Goal: Find specific page/section: Find specific page/section

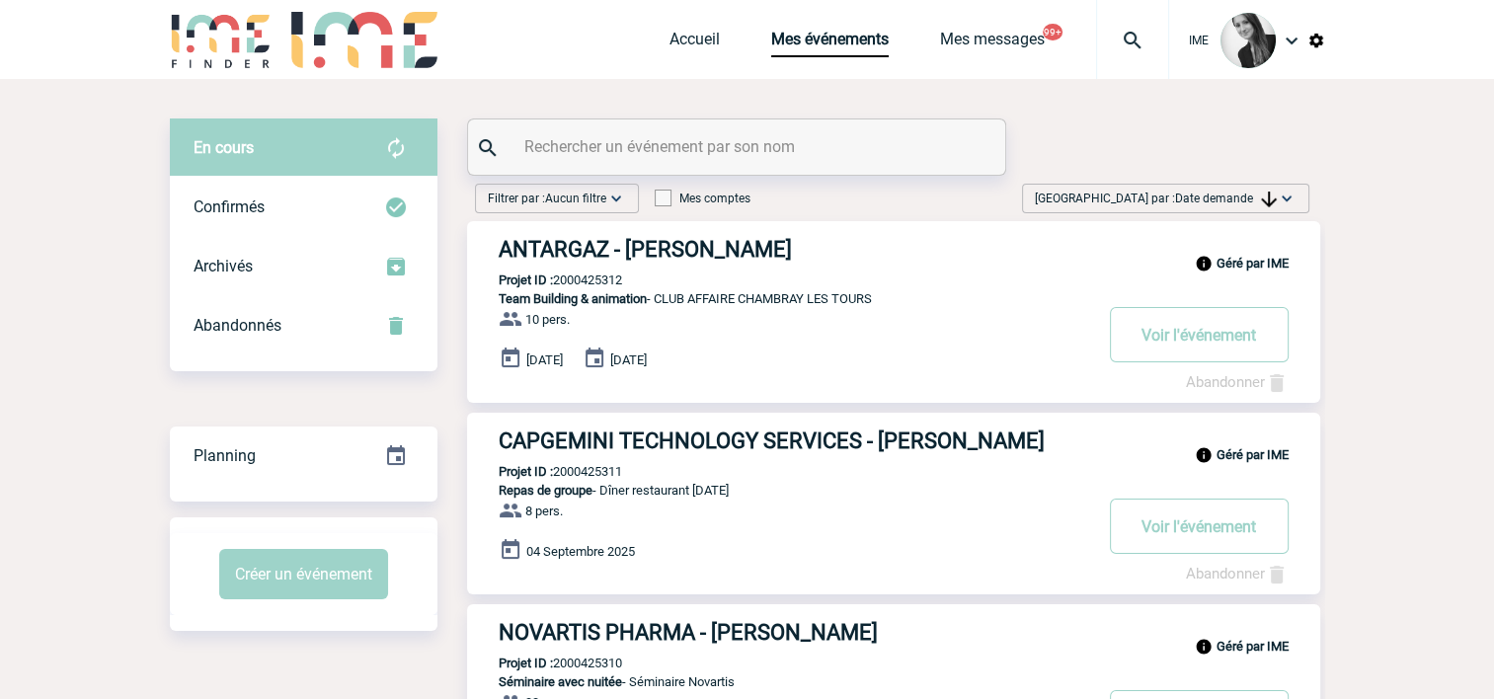
click at [1216, 193] on span "Date demande" at bounding box center [1226, 199] width 102 height 14
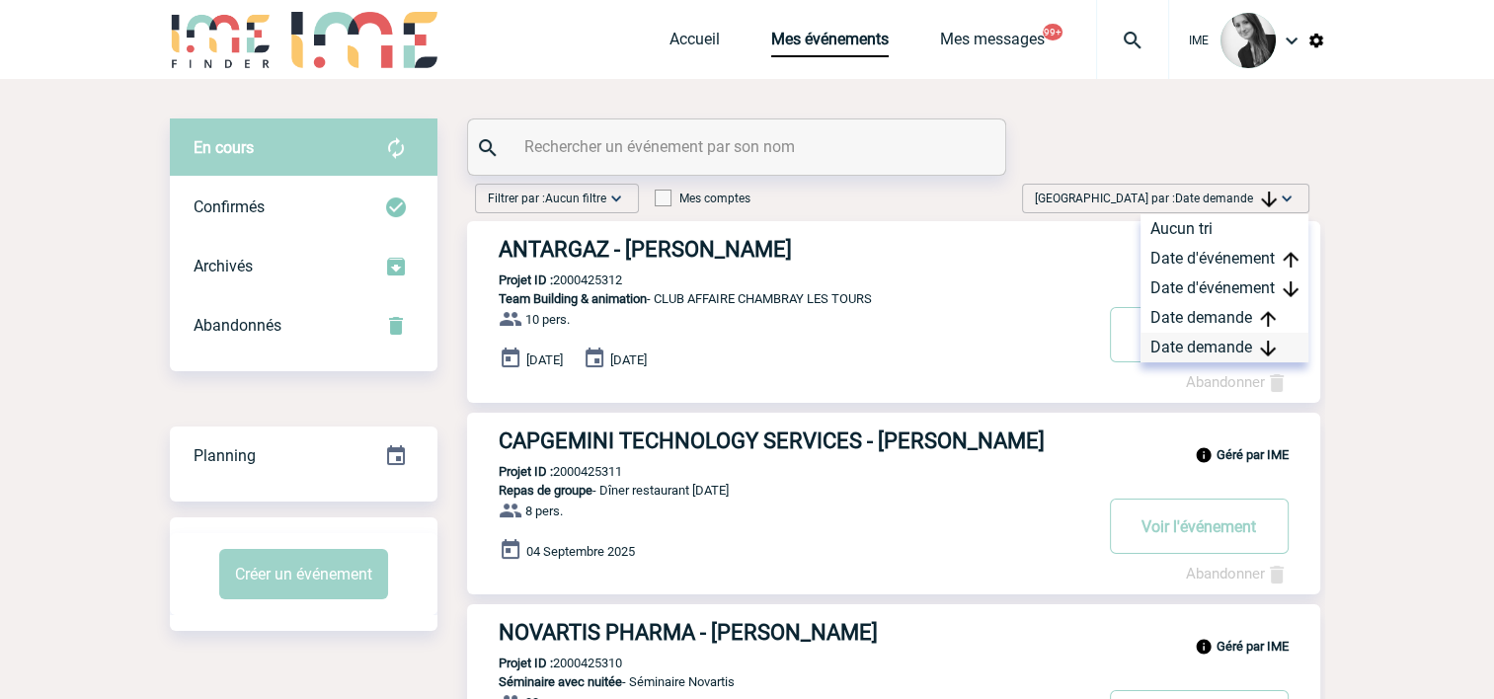
click at [1248, 355] on div "Date demande" at bounding box center [1224, 348] width 168 height 30
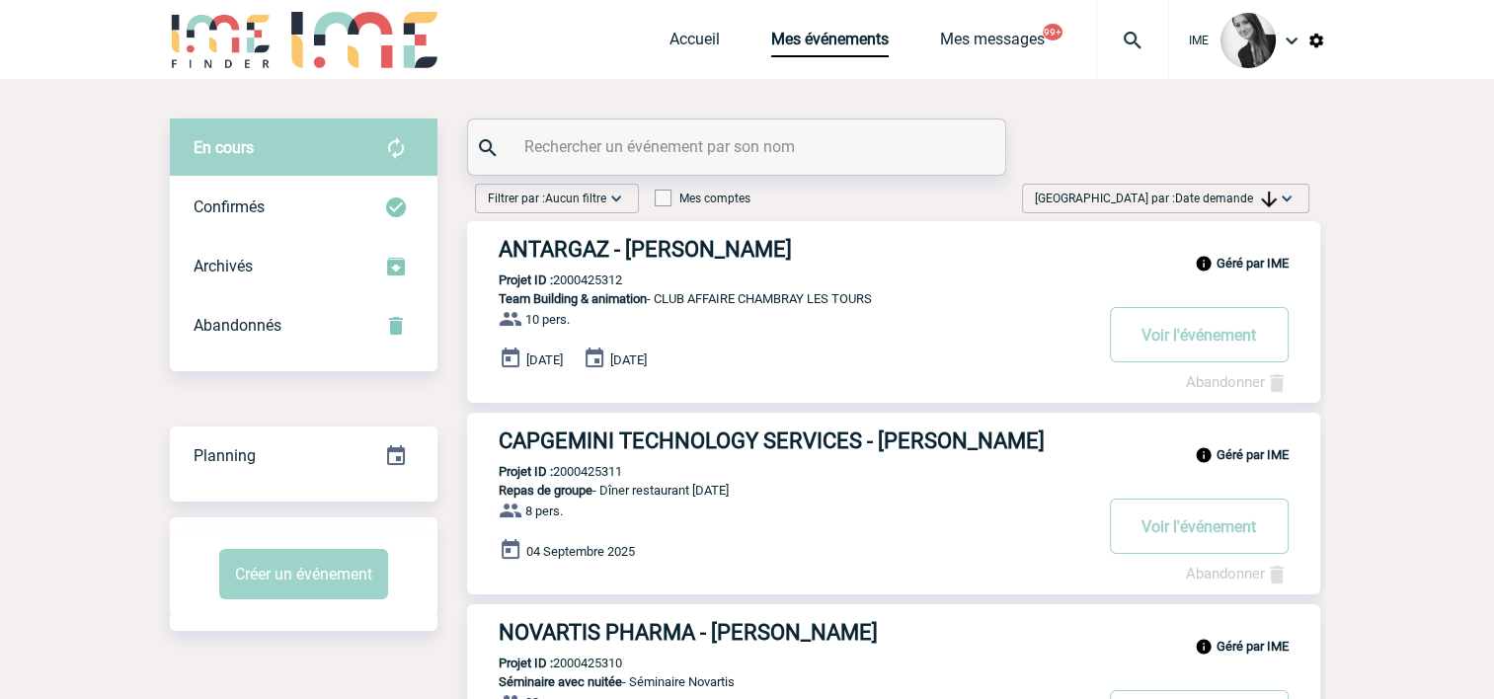
click at [1236, 204] on span "Date demande" at bounding box center [1226, 199] width 102 height 14
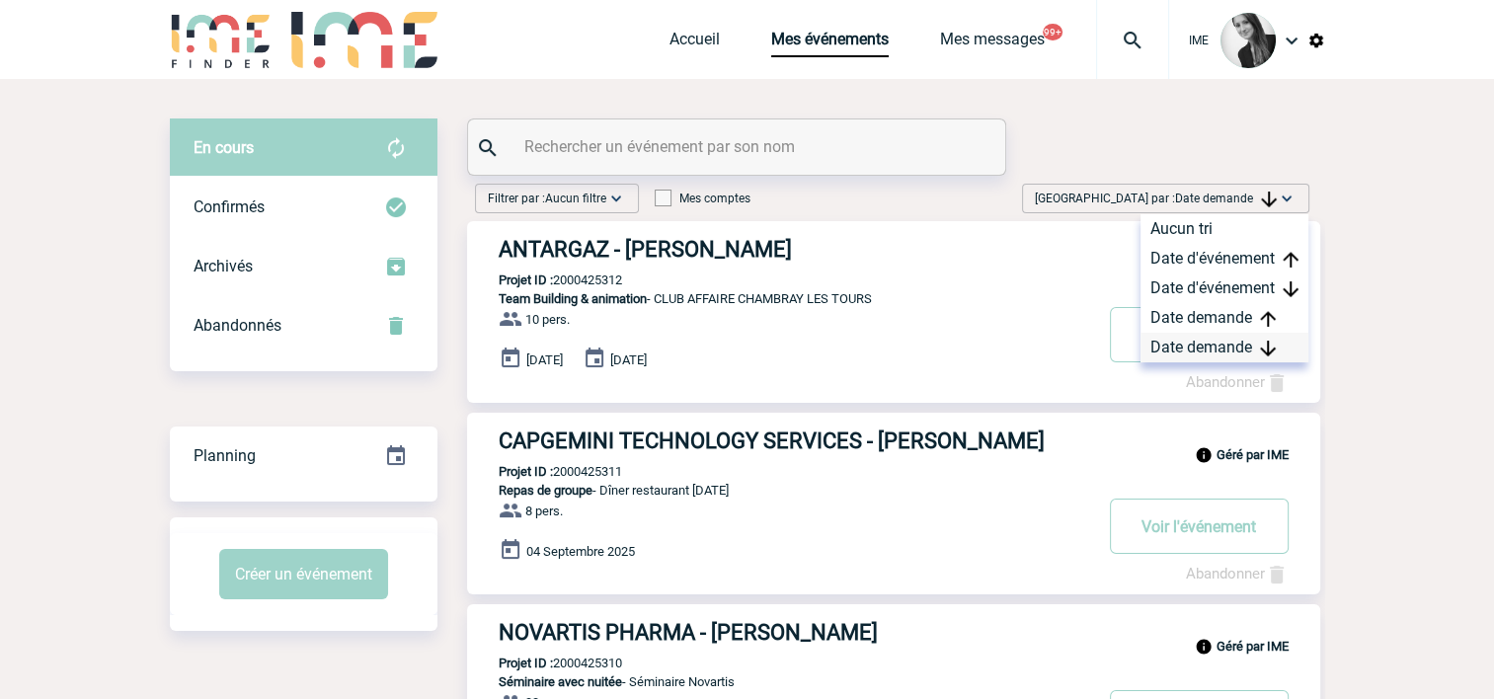
click at [1197, 352] on div "Date demande" at bounding box center [1224, 348] width 168 height 30
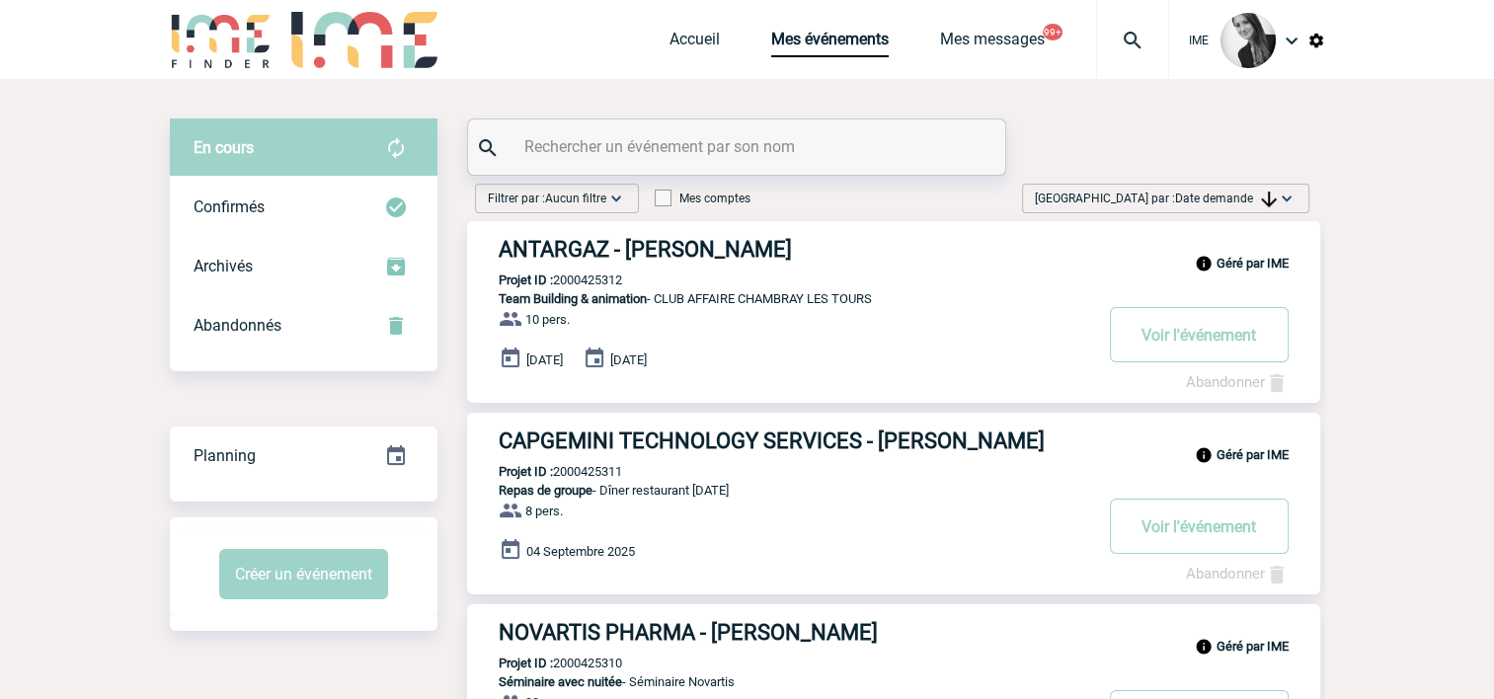
drag, startPoint x: 1258, startPoint y: 194, endPoint x: 1264, endPoint y: 231, distance: 38.0
click at [1258, 194] on span "Date demande" at bounding box center [1226, 199] width 102 height 14
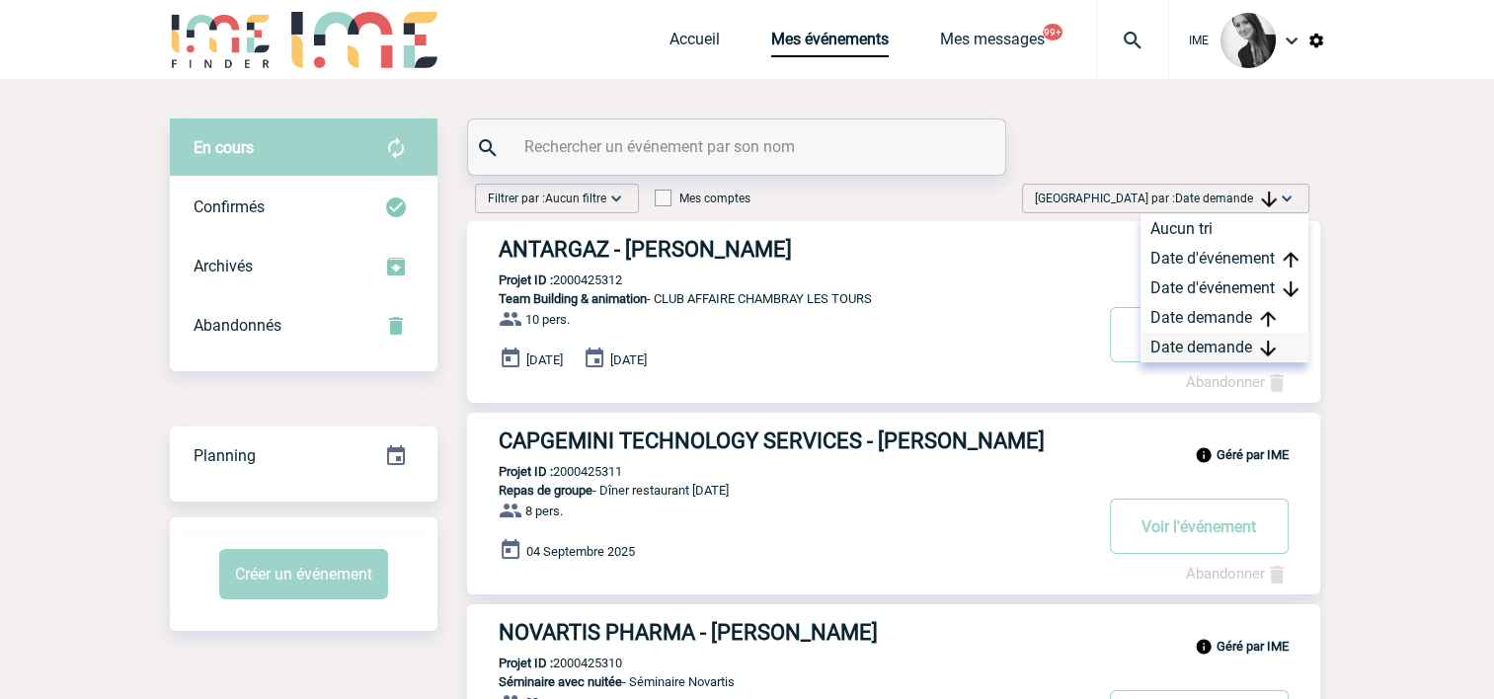
click at [1248, 342] on div "Date demande" at bounding box center [1224, 348] width 168 height 30
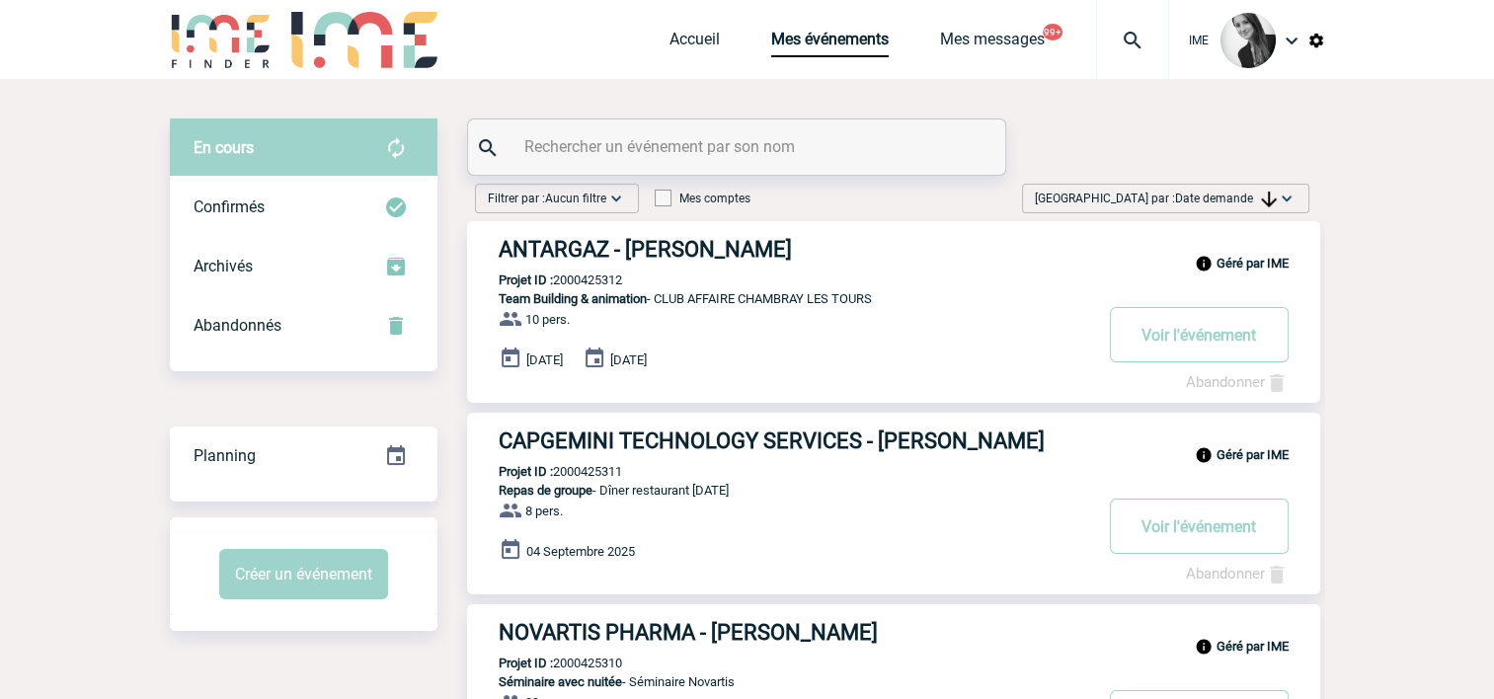
click at [1252, 205] on span "Trier par : Date demande" at bounding box center [1156, 199] width 242 height 20
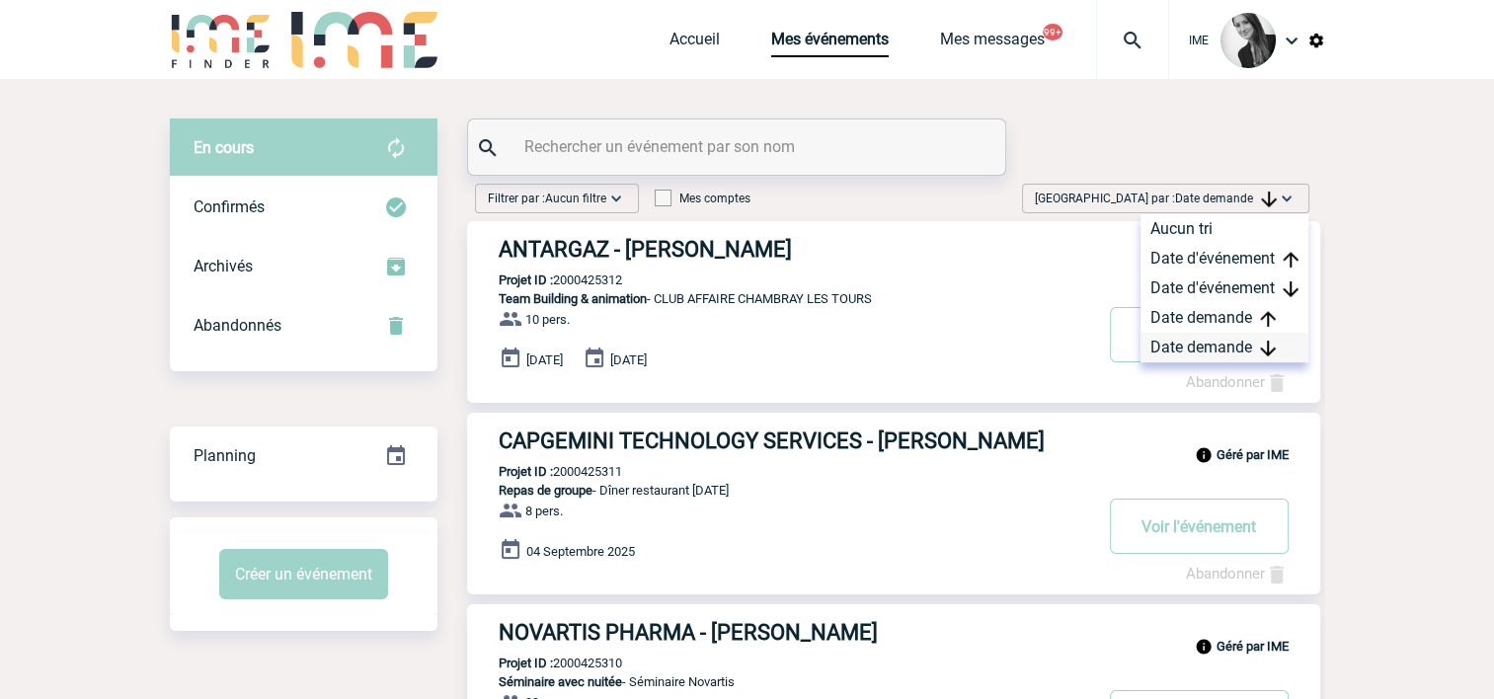
click at [1228, 351] on div "Date demande" at bounding box center [1224, 348] width 168 height 30
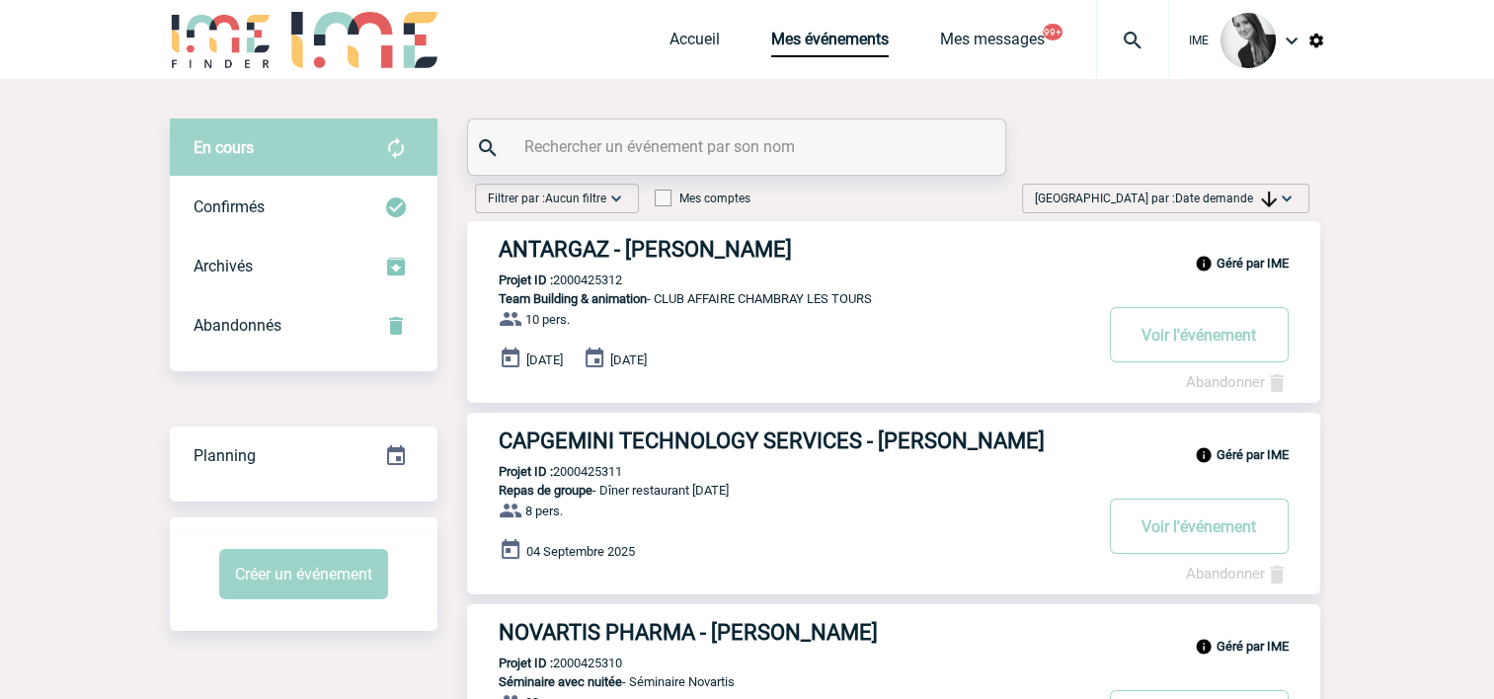
drag, startPoint x: 1223, startPoint y: 205, endPoint x: 1231, endPoint y: 238, distance: 33.5
click at [1223, 206] on span "Trier par : Date demande" at bounding box center [1156, 199] width 242 height 20
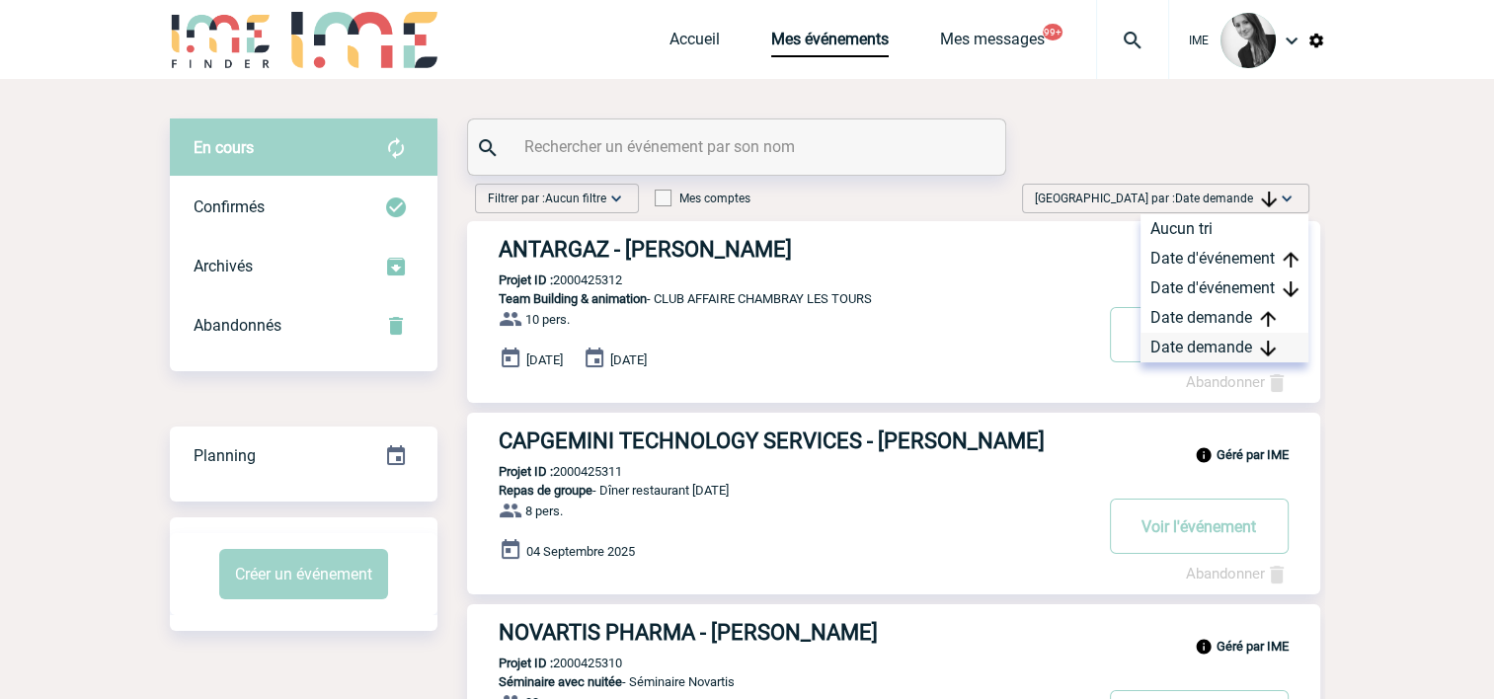
drag, startPoint x: 1224, startPoint y: 343, endPoint x: 1240, endPoint y: 344, distance: 15.8
click at [1224, 344] on div "Date demande" at bounding box center [1224, 348] width 168 height 30
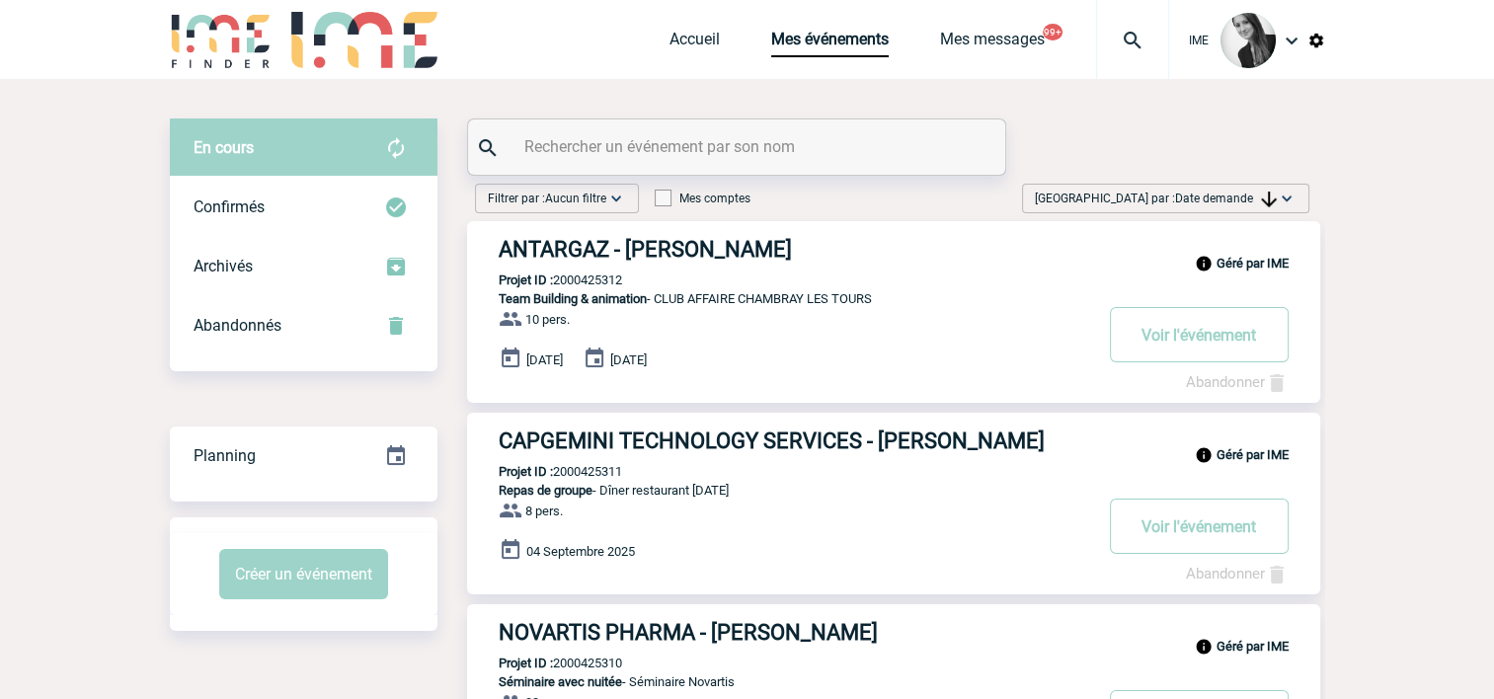
drag, startPoint x: 1283, startPoint y: 205, endPoint x: 1253, endPoint y: 270, distance: 70.7
click at [1283, 205] on img at bounding box center [1287, 199] width 20 height 20
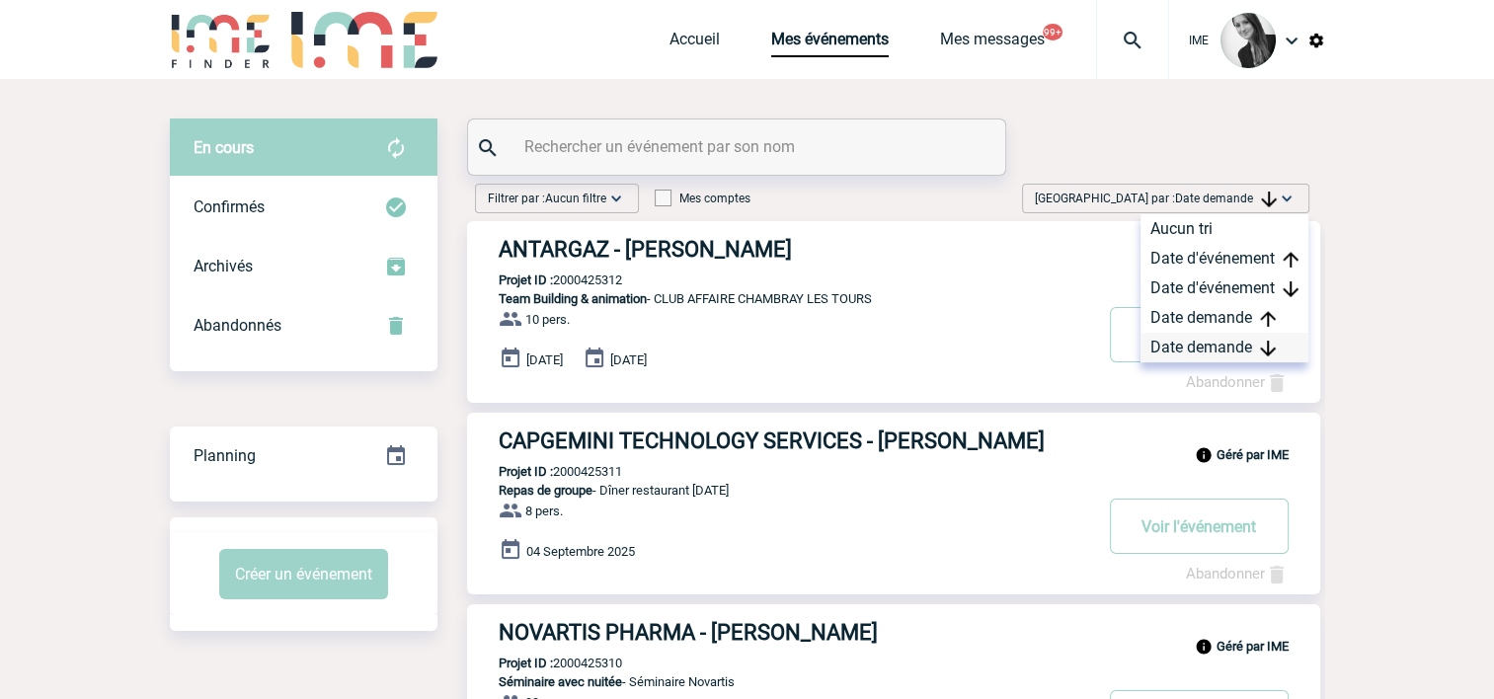
click at [1206, 355] on div "Date demande" at bounding box center [1224, 348] width 168 height 30
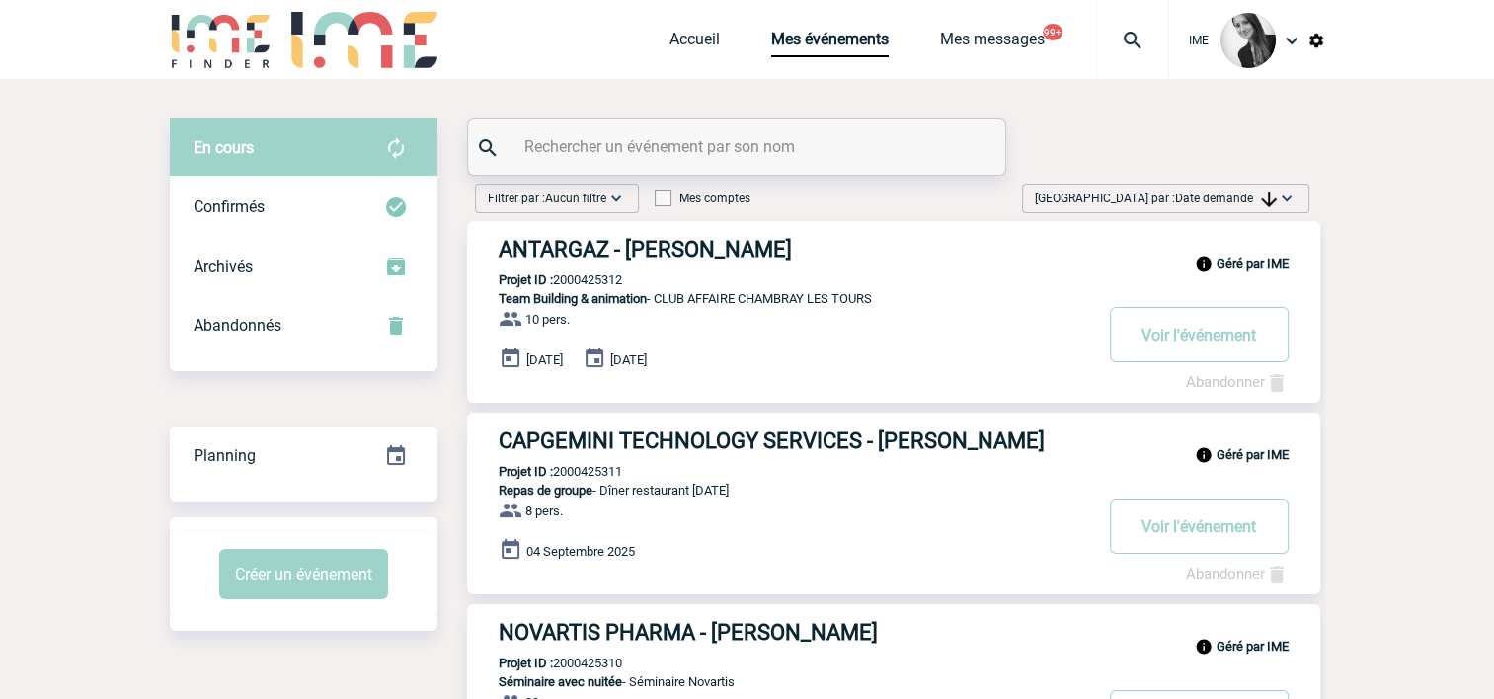
click at [1170, 208] on div "Trier par : Date demande Aucun tri Date d'événement Date d'événement Date deman…" at bounding box center [1165, 199] width 287 height 30
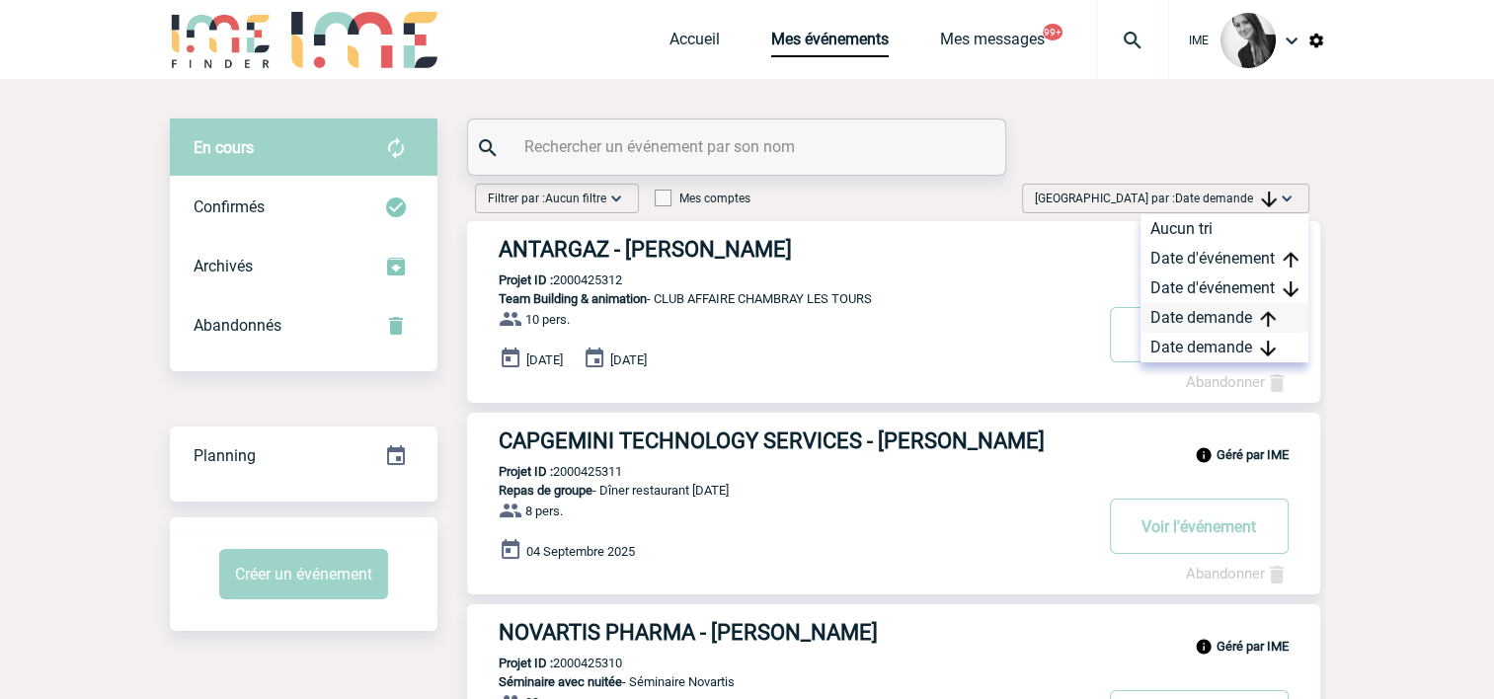
click at [1223, 329] on div "Date demande" at bounding box center [1224, 318] width 168 height 30
drag, startPoint x: 1214, startPoint y: 350, endPoint x: 1191, endPoint y: 360, distance: 26.1
click at [1213, 350] on div "Date demande" at bounding box center [1224, 348] width 168 height 30
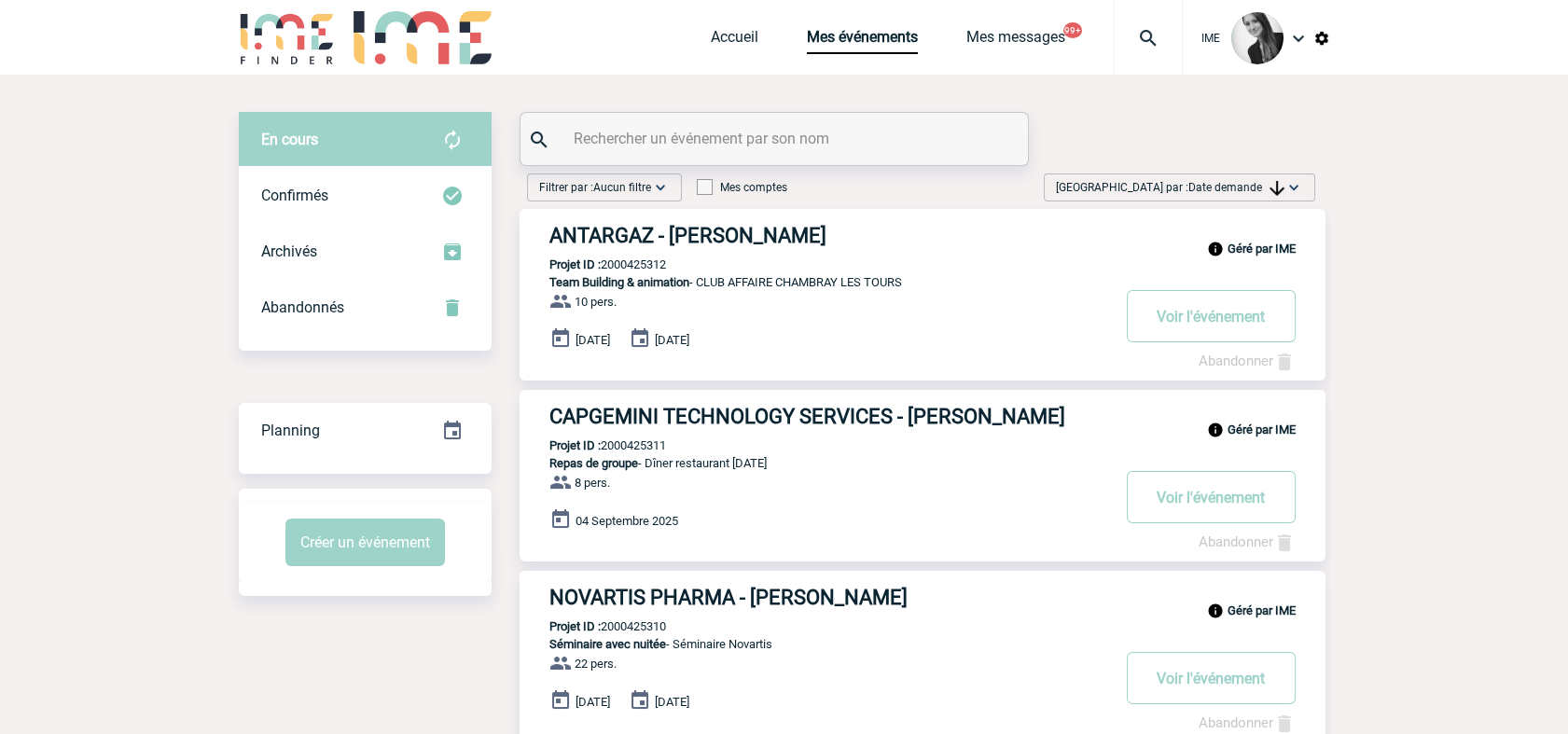
click at [1302, 194] on img at bounding box center [1294, 188] width 19 height 19
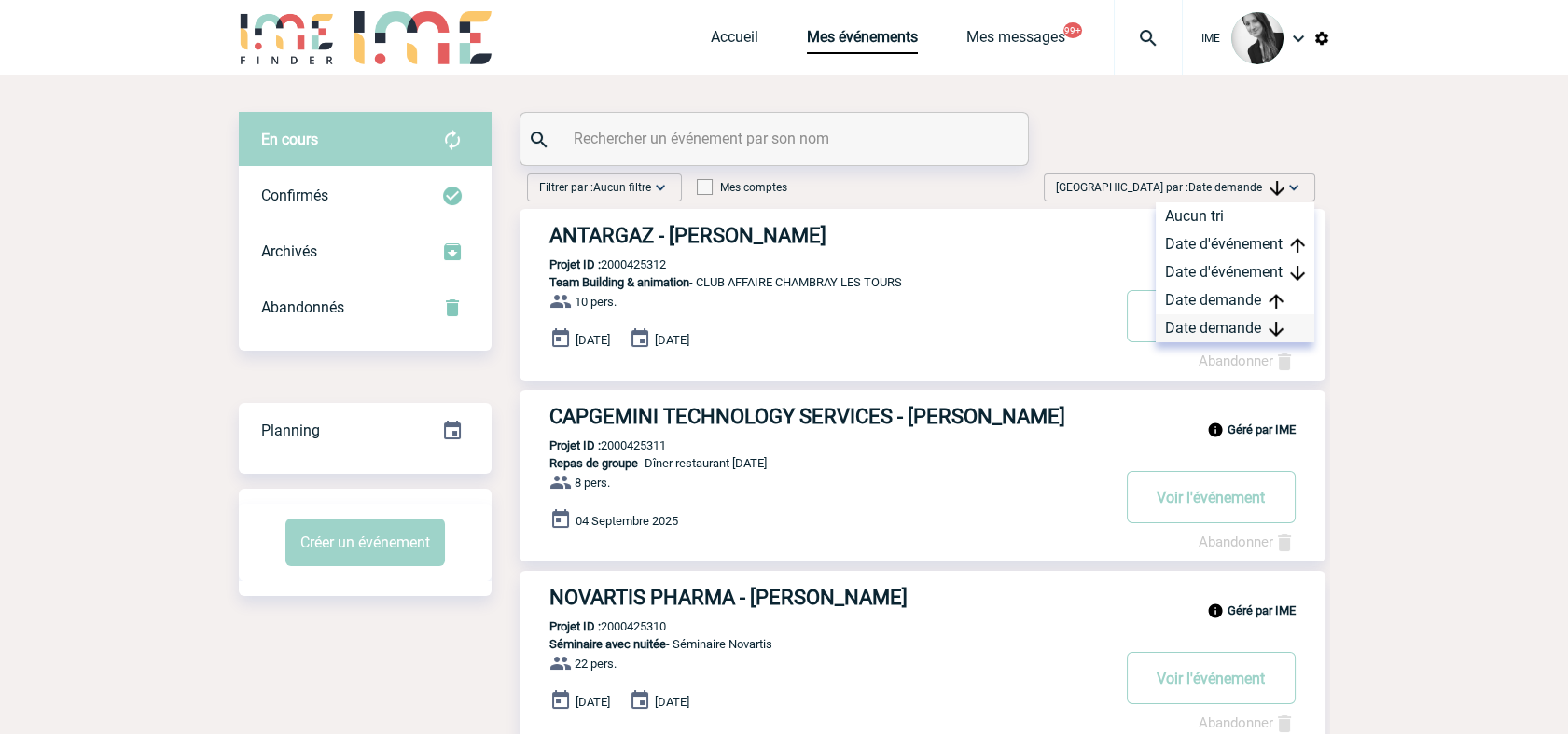
click at [1243, 329] on div "Date demande" at bounding box center [1235, 329] width 159 height 28
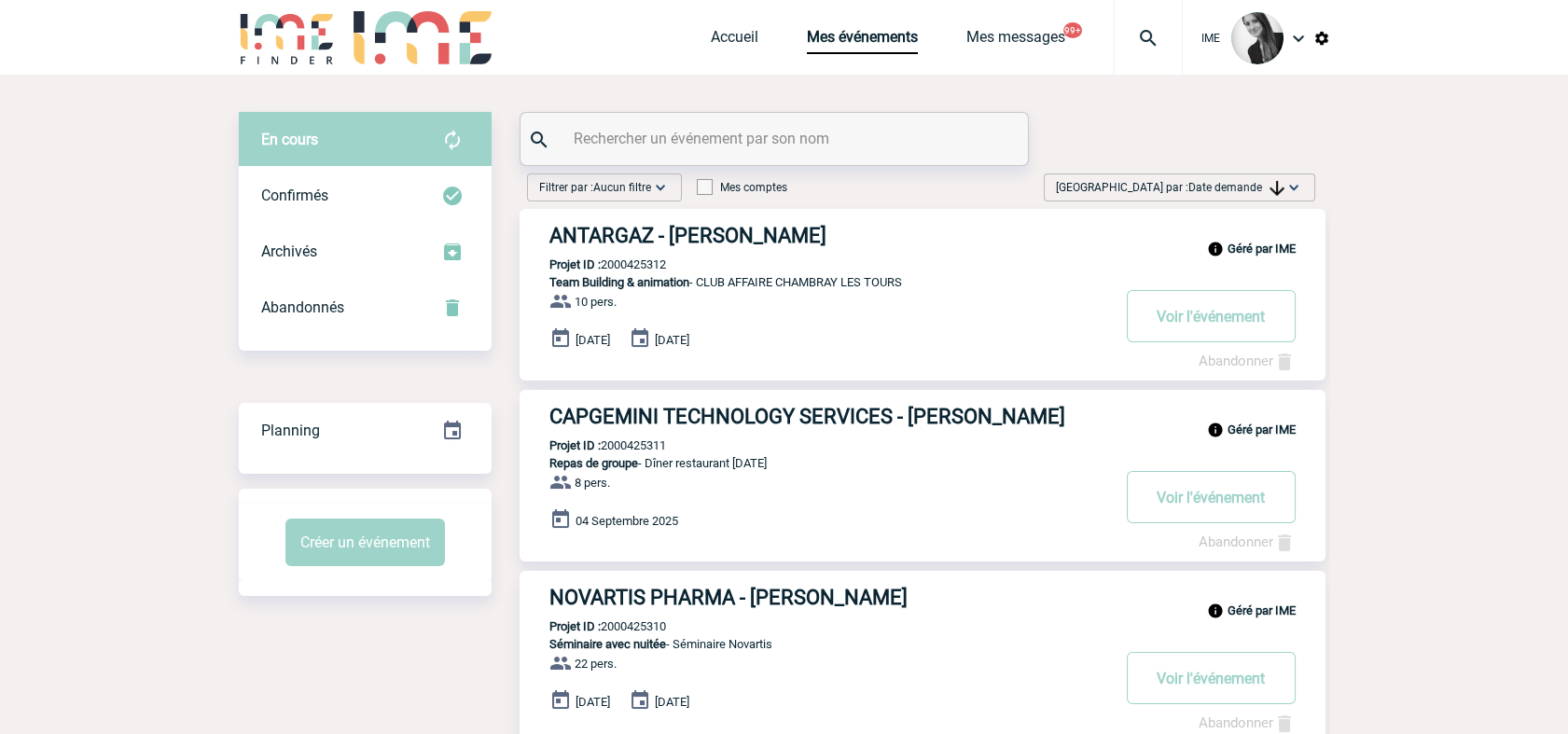
click at [1253, 183] on span "Date demande" at bounding box center [1236, 188] width 96 height 13
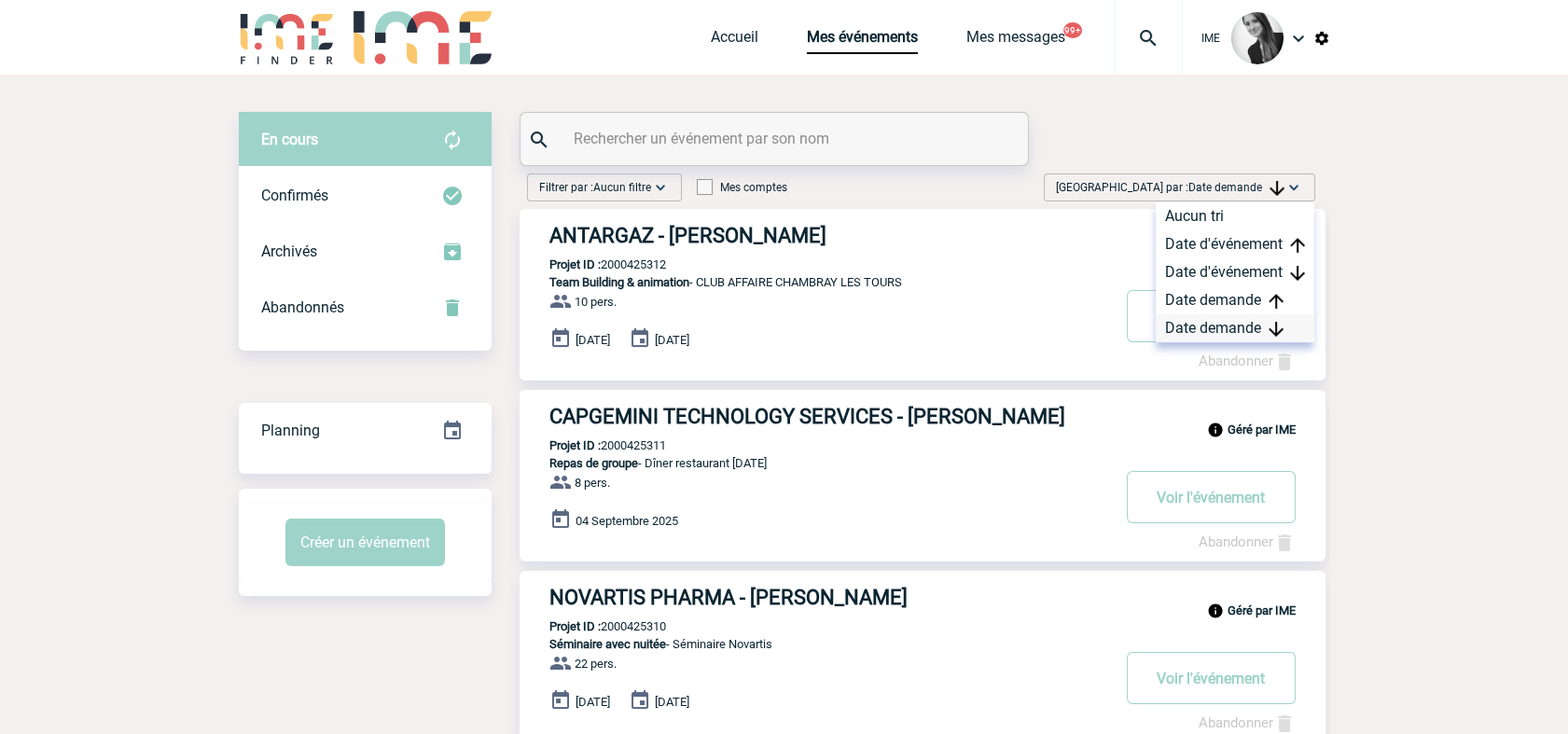
click at [1229, 331] on div "Date demande" at bounding box center [1235, 329] width 159 height 28
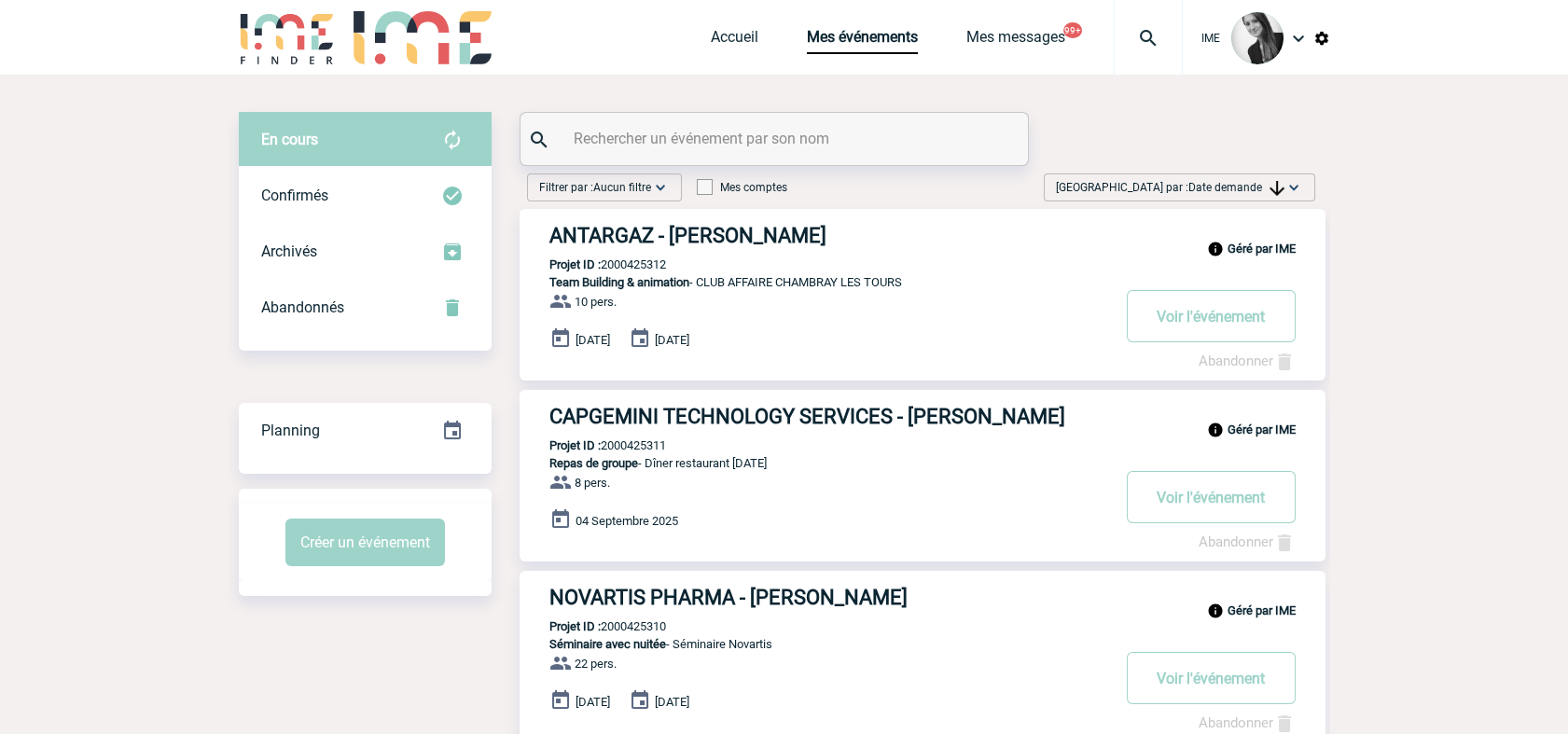
drag, startPoint x: 1252, startPoint y: 179, endPoint x: 1245, endPoint y: 203, distance: 25.0
click at [1252, 179] on span "Trier par : Date demande" at bounding box center [1170, 188] width 229 height 19
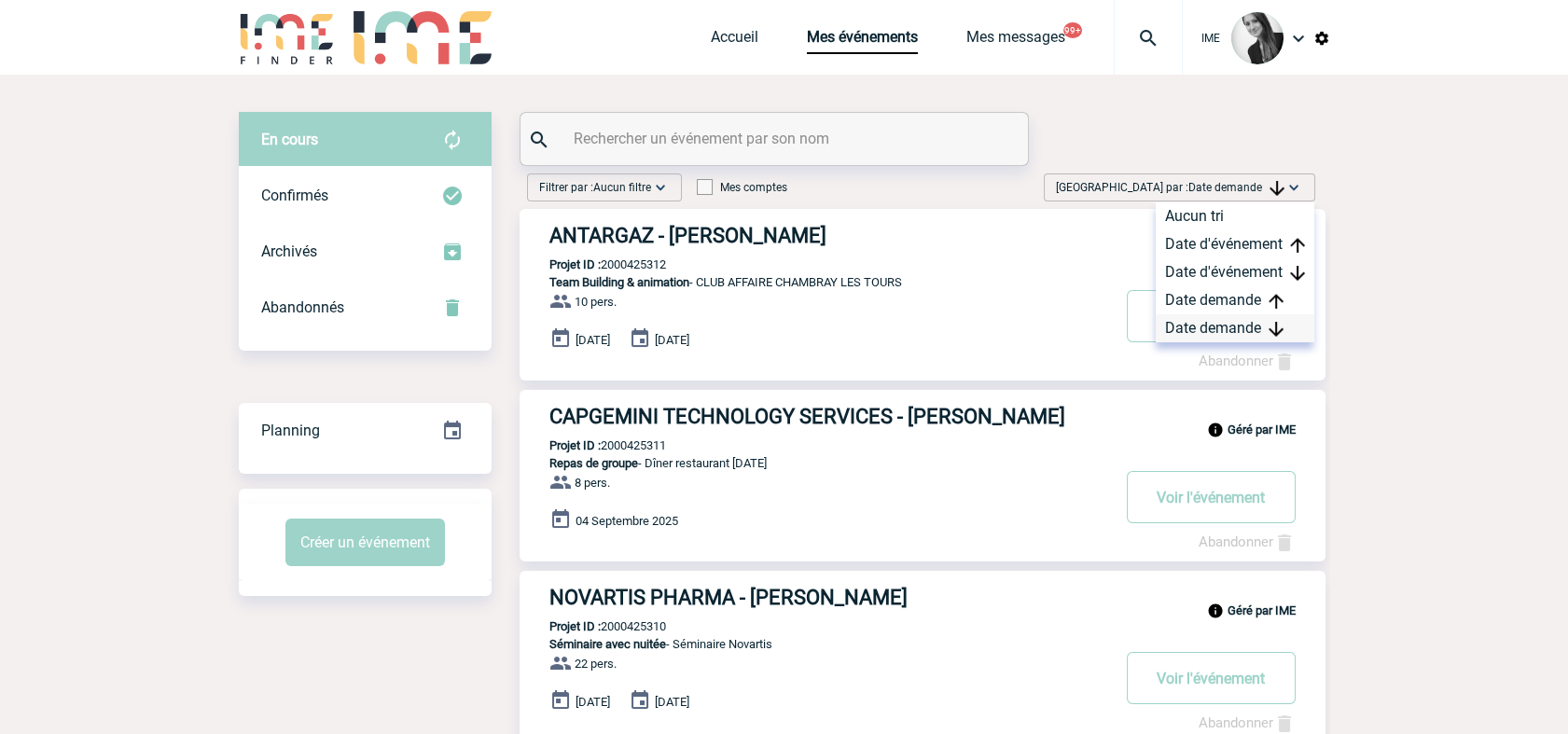
click at [1190, 333] on div "Date demande" at bounding box center [1235, 329] width 159 height 28
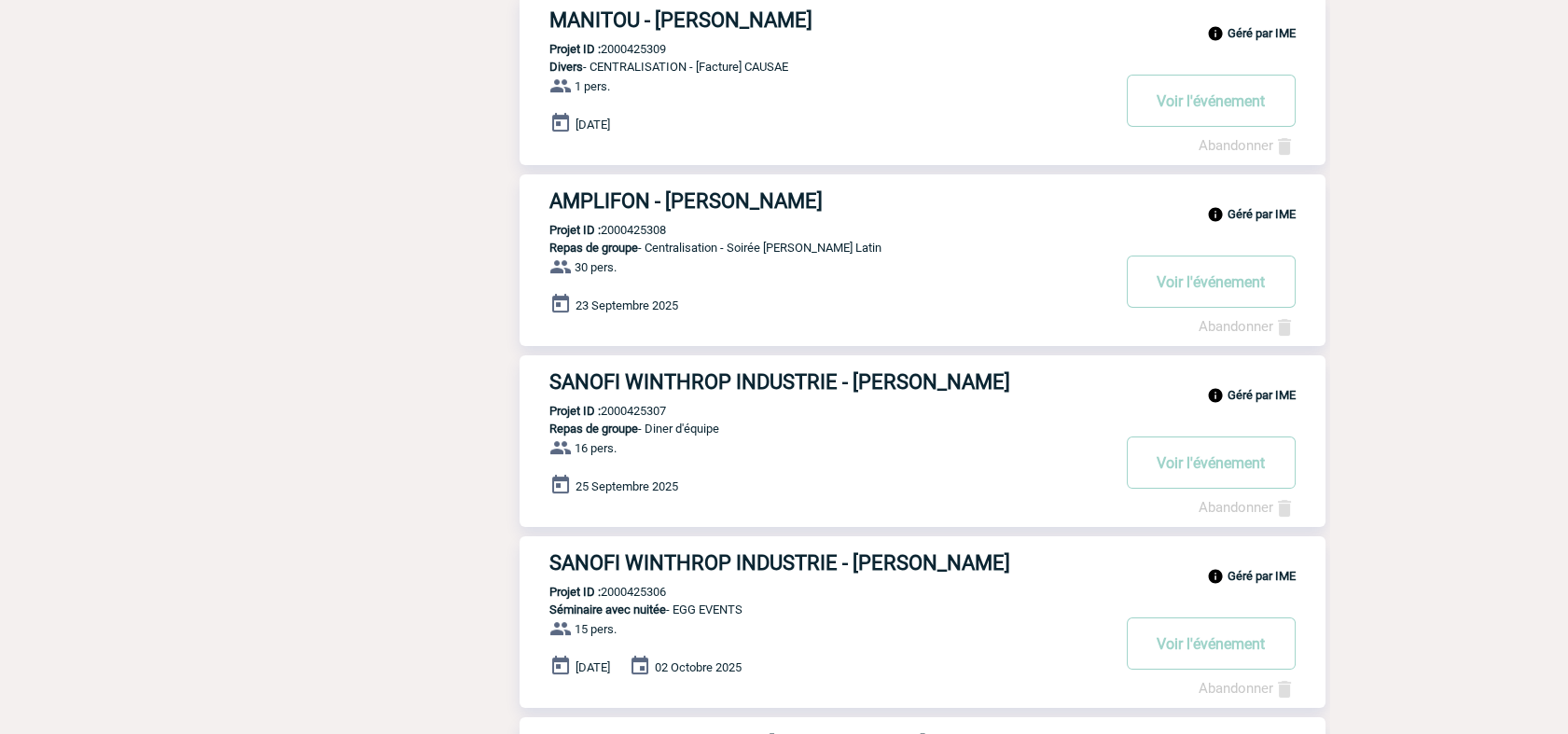
scroll to position [1347, 0]
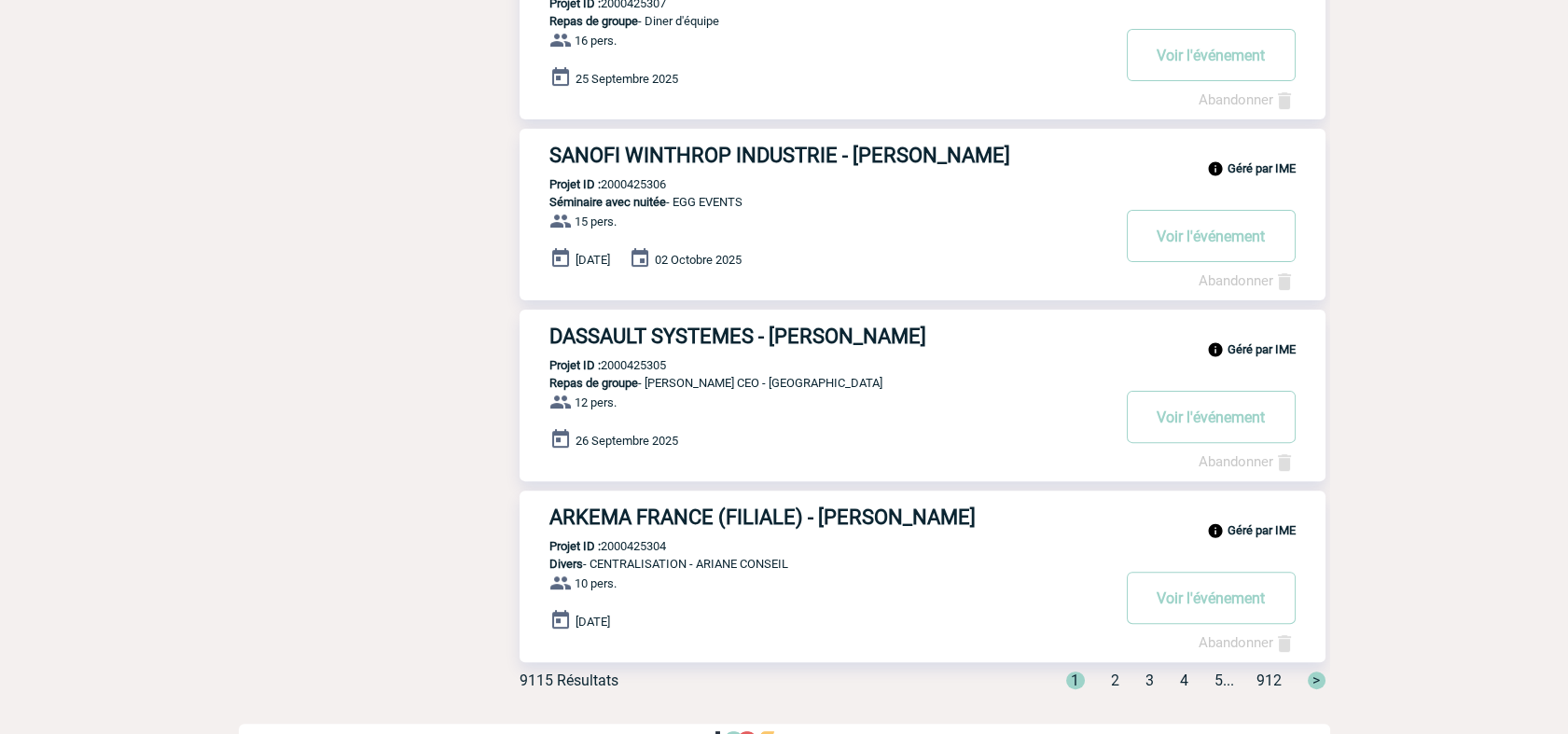
click at [1111, 690] on span "2" at bounding box center [1115, 680] width 9 height 18
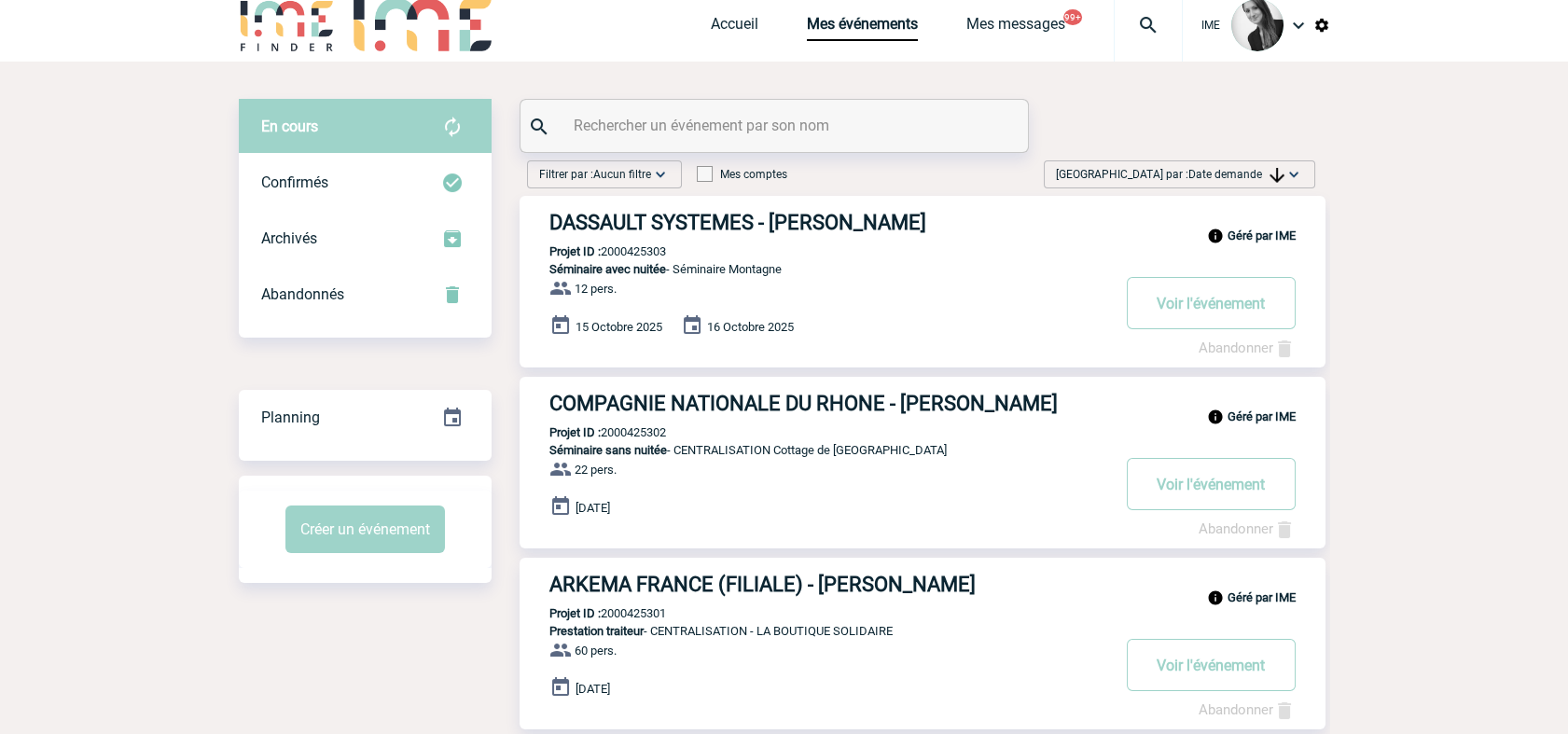
scroll to position [0, 0]
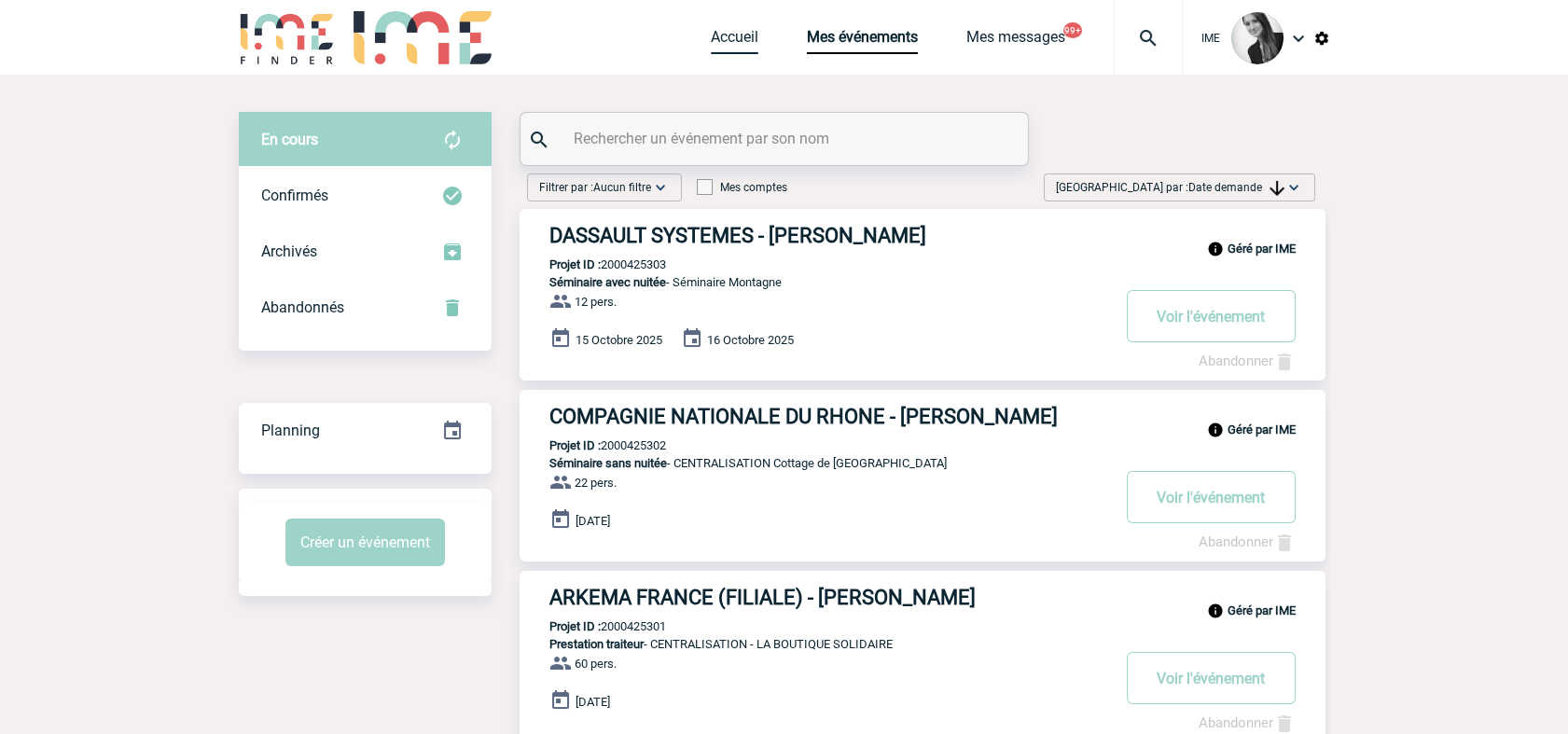
click at [711, 32] on link "Accueil" at bounding box center [734, 42] width 47 height 26
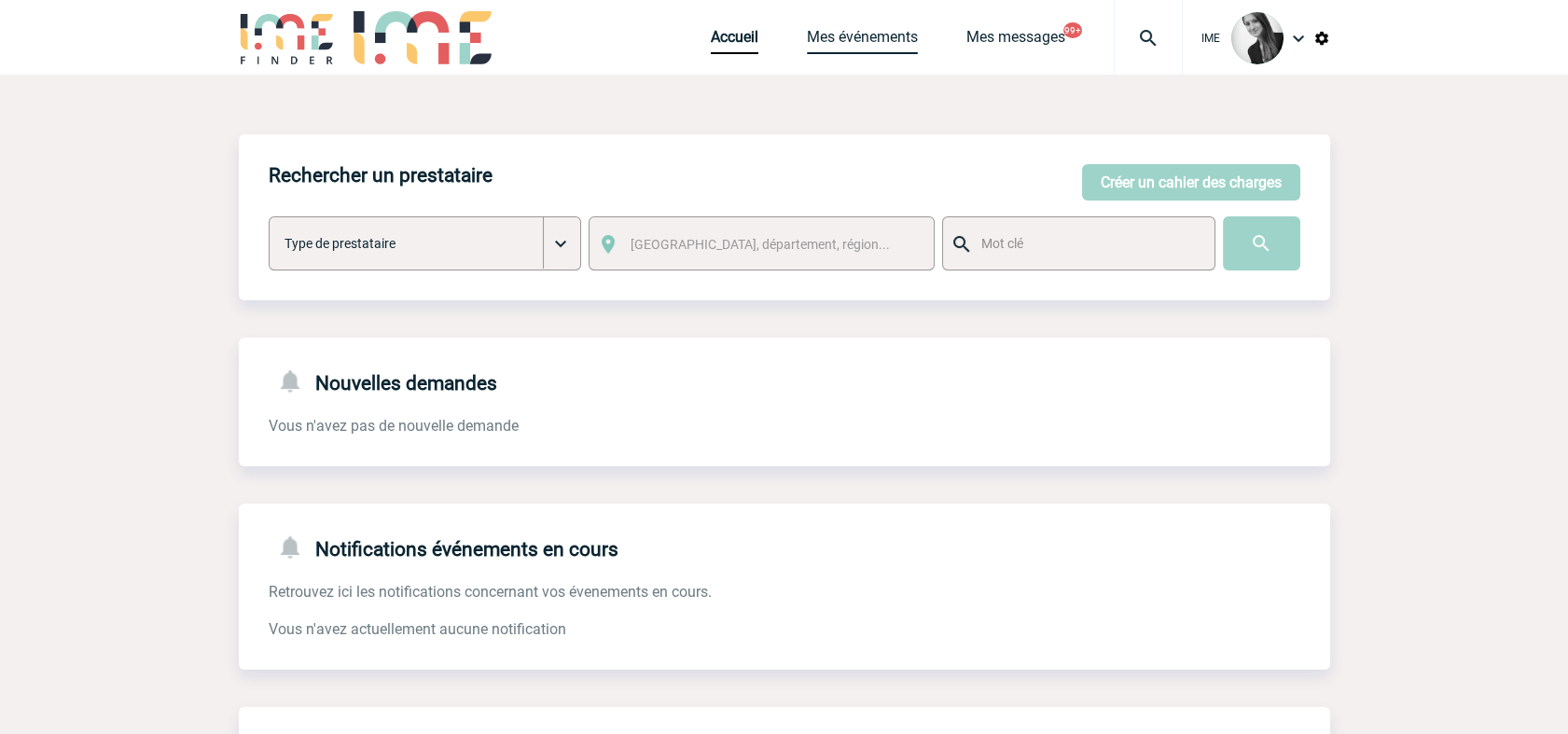
click at [811, 39] on link "Mes événements" at bounding box center [861, 42] width 111 height 26
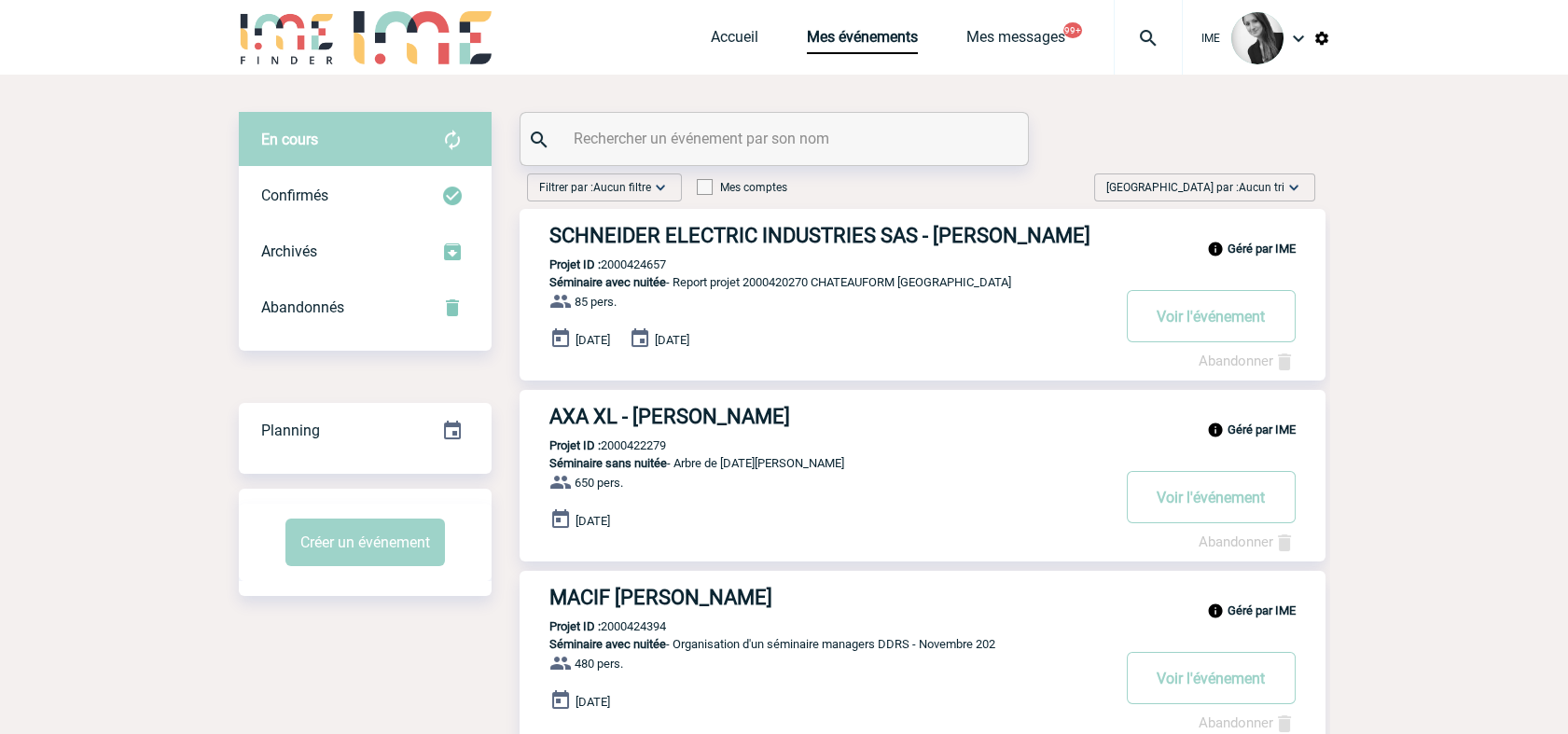
click at [1242, 194] on span "Trier par : Aucun tri" at bounding box center [1195, 188] width 179 height 19
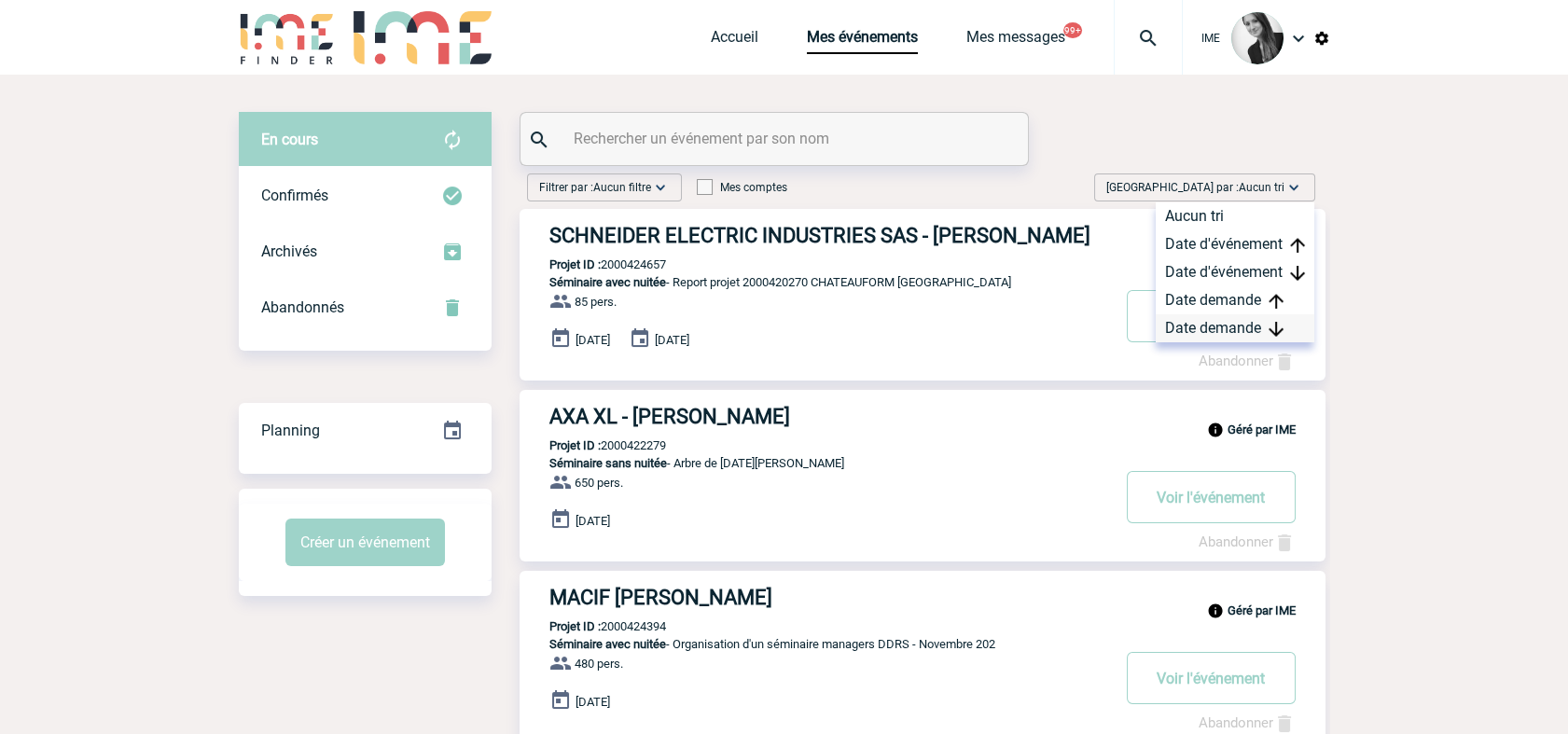
click at [1232, 329] on div "Date demande" at bounding box center [1235, 329] width 159 height 28
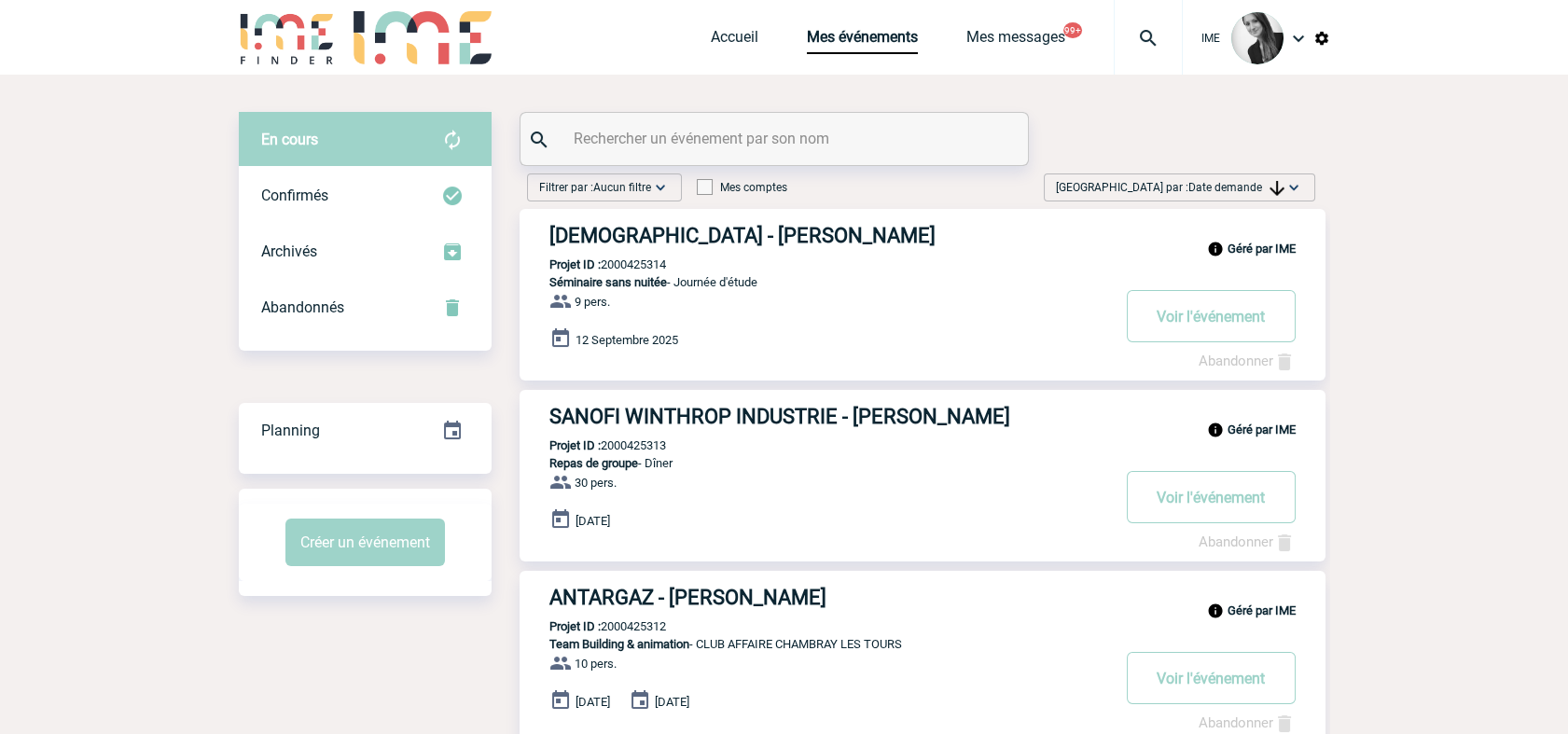
drag, startPoint x: 1225, startPoint y: 194, endPoint x: 1231, endPoint y: 228, distance: 34.5
click at [1225, 194] on span "Trier par : Date demande" at bounding box center [1170, 188] width 229 height 19
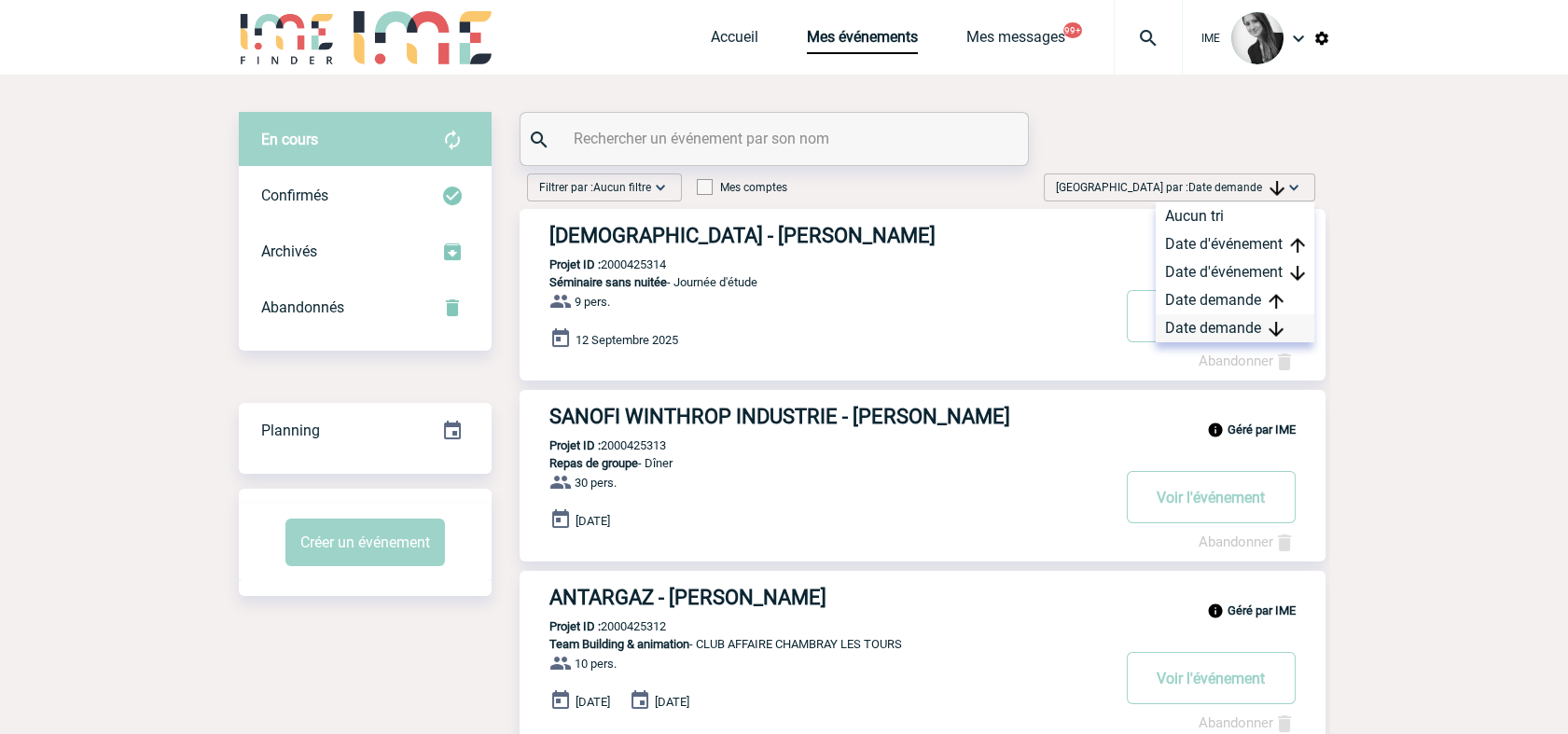
click at [1221, 329] on div "Date demande" at bounding box center [1235, 329] width 159 height 28
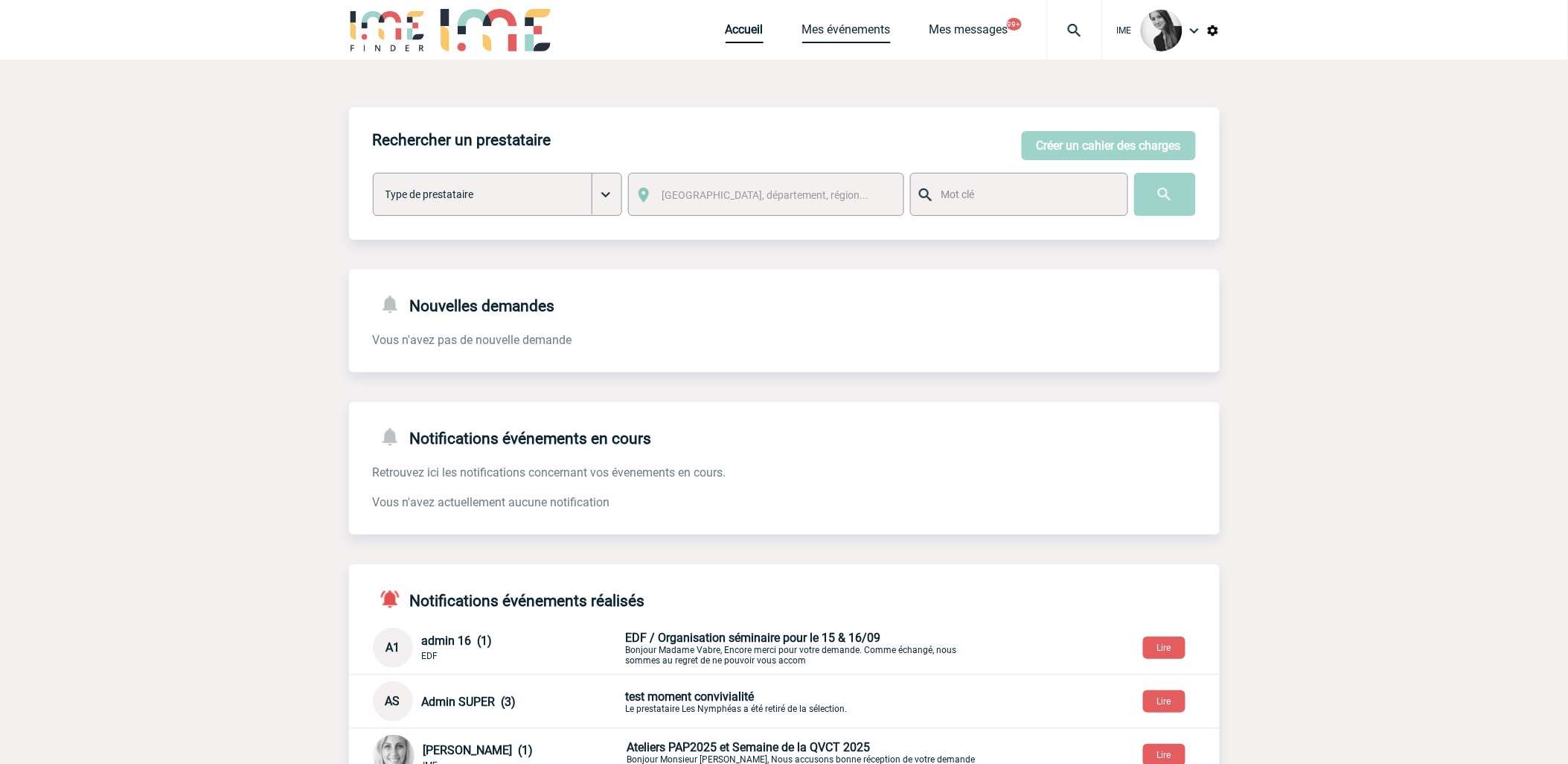
click at [839, 30] on link "Mes événements" at bounding box center [846, 33] width 88 height 21
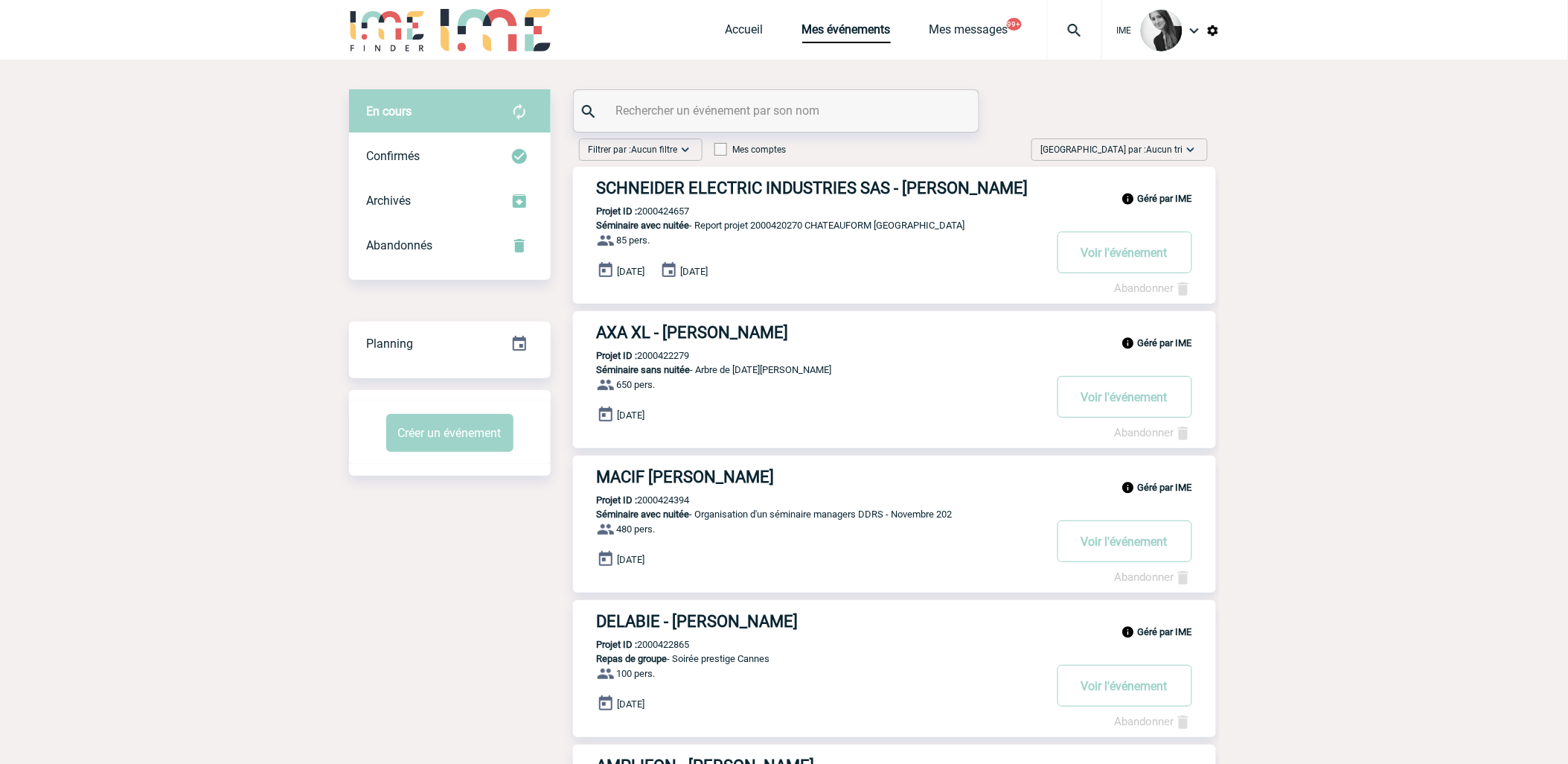
click at [1192, 143] on img at bounding box center [1191, 150] width 15 height 15
click at [1140, 259] on div "Date demande" at bounding box center [1144, 262] width 127 height 23
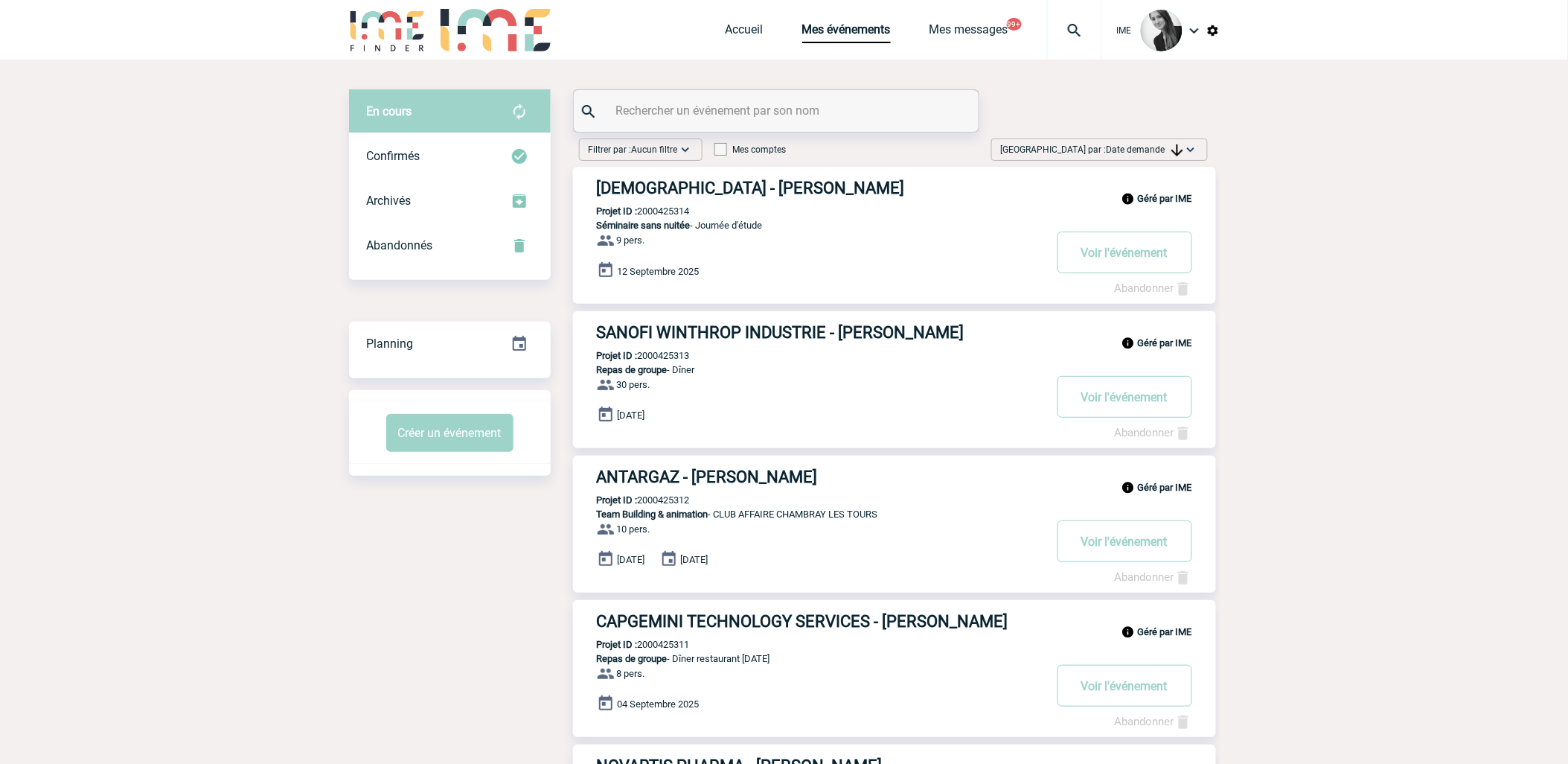
click at [1159, 150] on span "Date demande" at bounding box center [1145, 150] width 77 height 11
drag, startPoint x: 1159, startPoint y: 150, endPoint x: 1136, endPoint y: 264, distance: 116.3
click at [1136, 264] on div "Date demande" at bounding box center [1144, 262] width 127 height 23
click at [1166, 146] on span "Date demande" at bounding box center [1145, 150] width 77 height 11
click at [1135, 258] on div "Date demande" at bounding box center [1144, 262] width 127 height 23
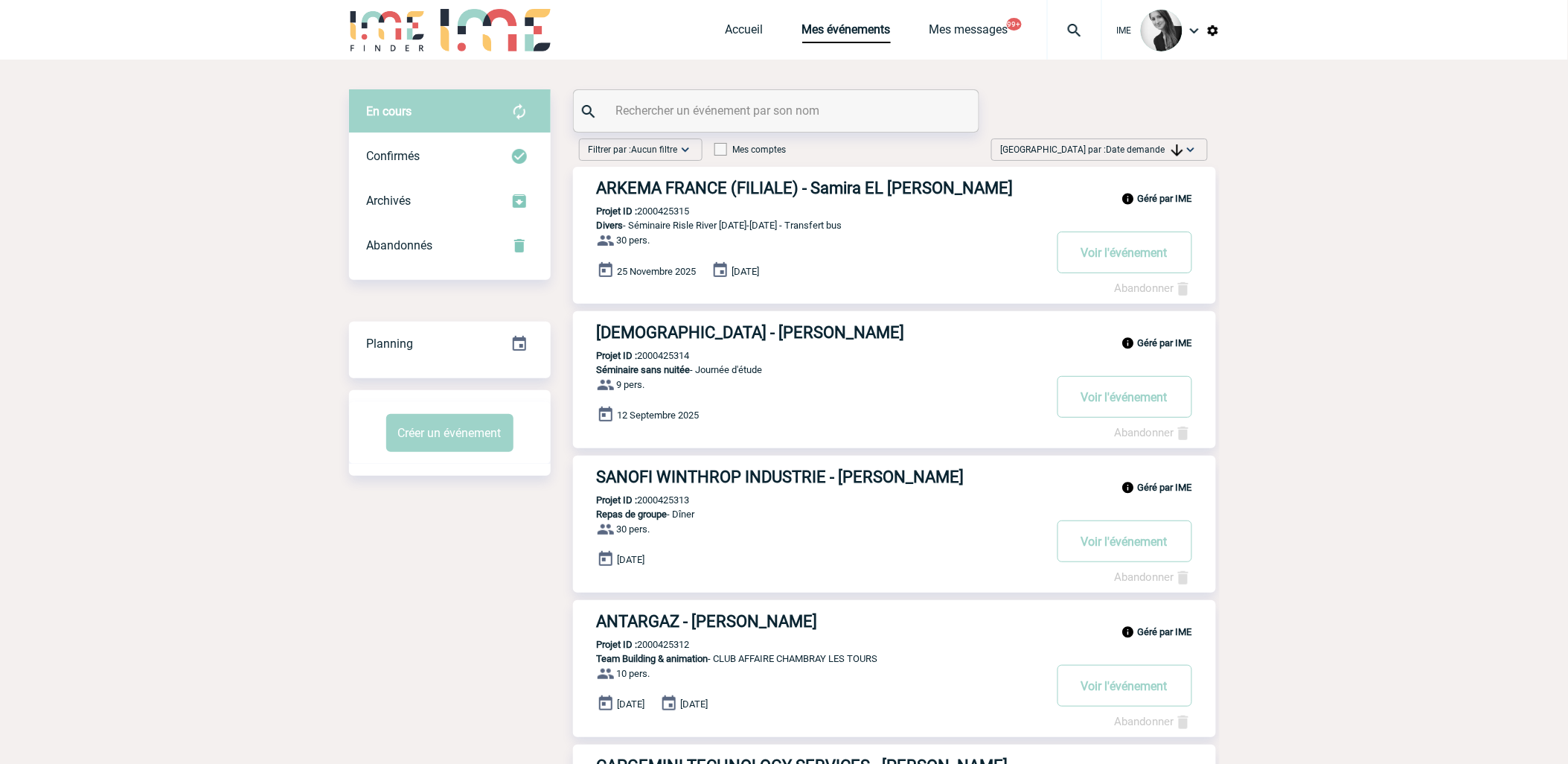
click at [1136, 152] on span "Date demande" at bounding box center [1145, 150] width 77 height 11
click at [1144, 265] on div "Date demande" at bounding box center [1144, 262] width 127 height 23
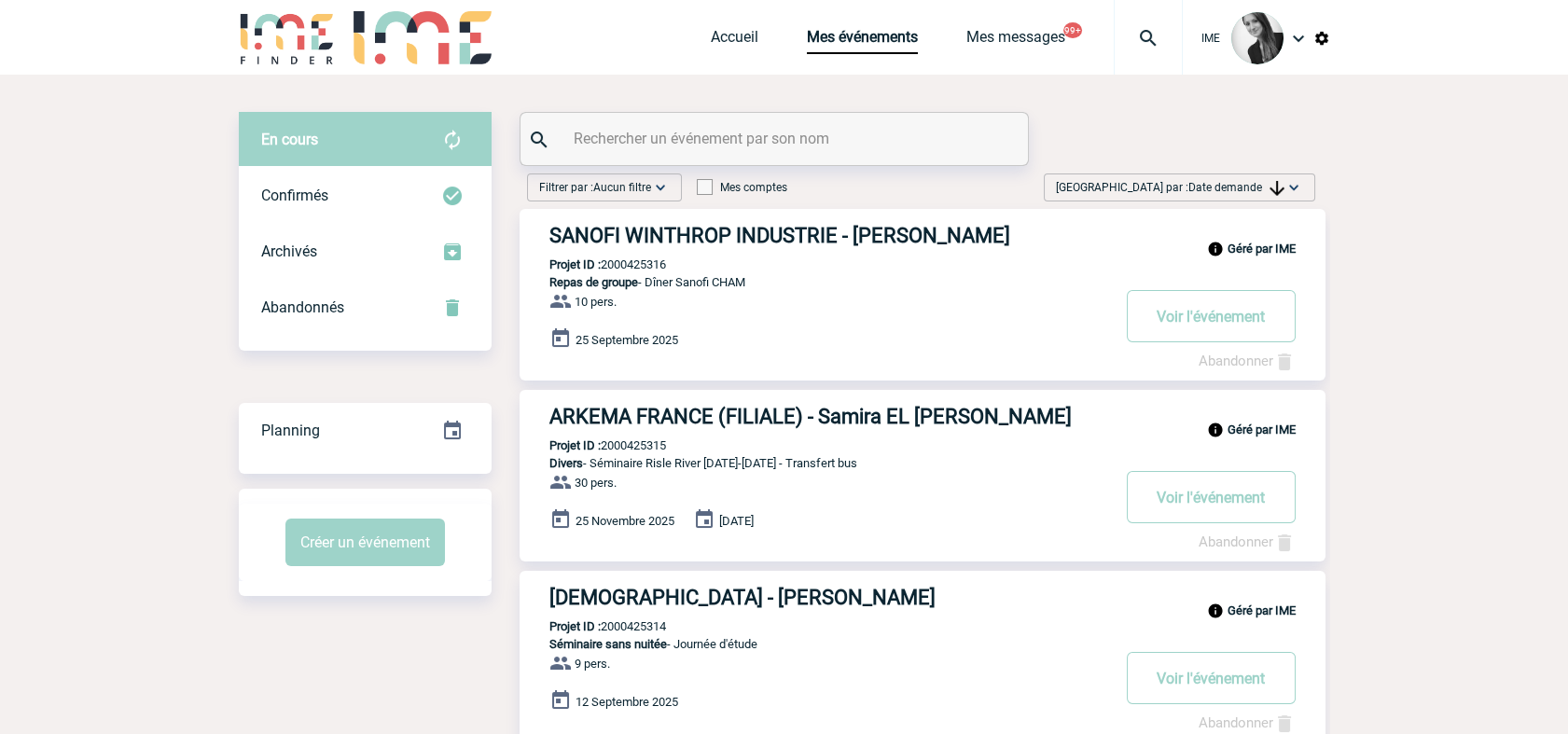
drag, startPoint x: 1229, startPoint y: 183, endPoint x: 1233, endPoint y: 223, distance: 40.2
click at [1229, 183] on span "Date demande" at bounding box center [1236, 188] width 96 height 13
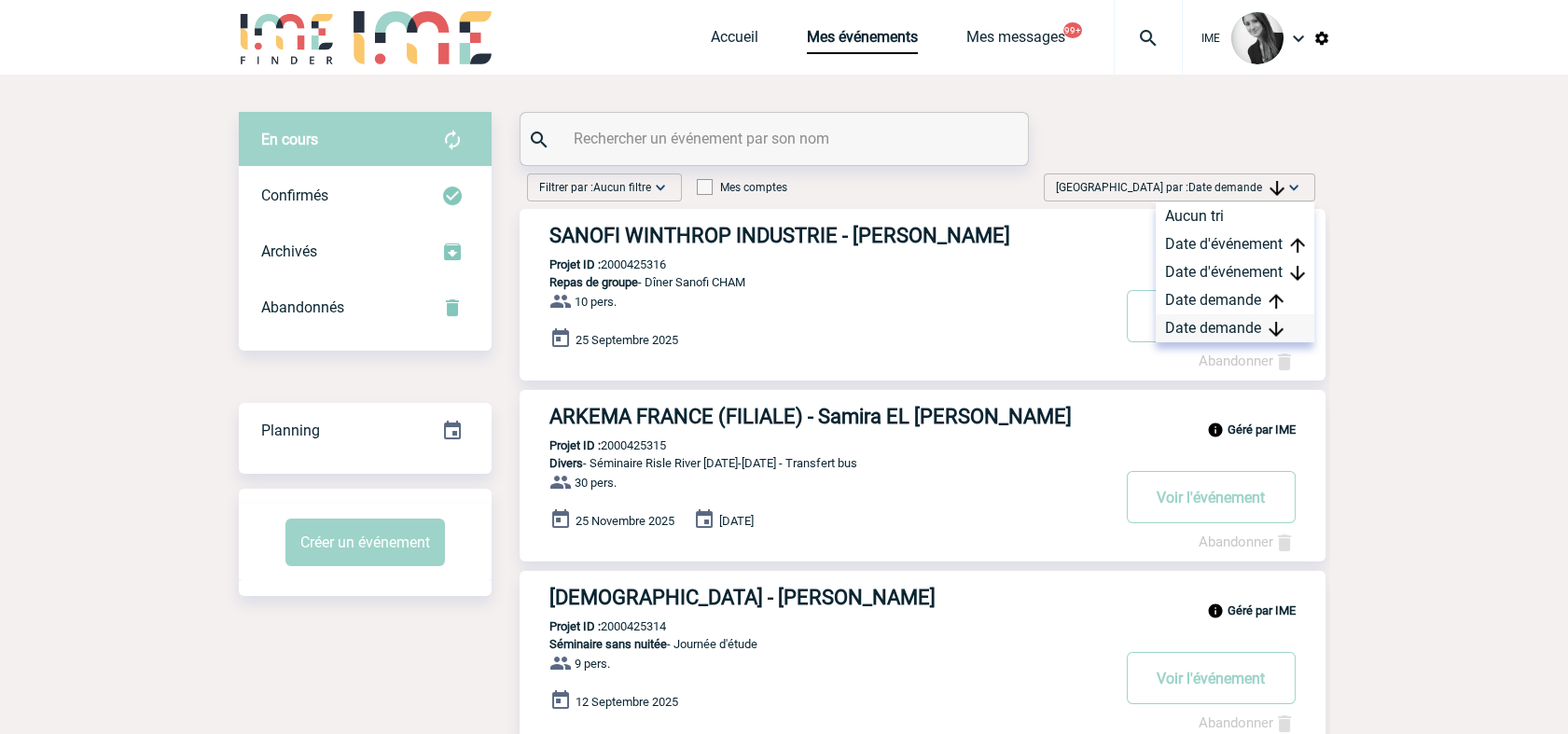
click at [1186, 326] on div "Date demande" at bounding box center [1235, 329] width 159 height 28
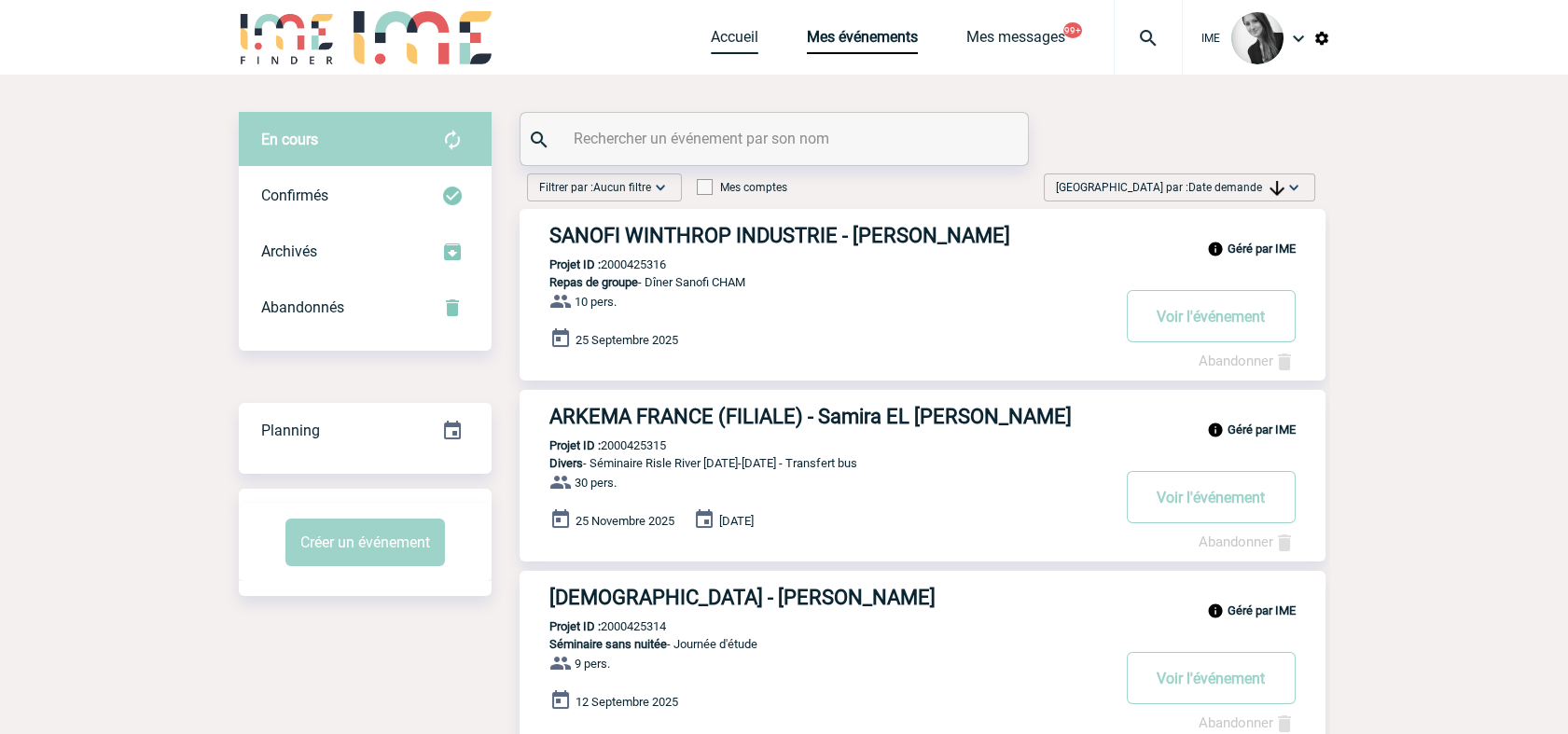
click at [722, 33] on link "Accueil" at bounding box center [734, 42] width 47 height 26
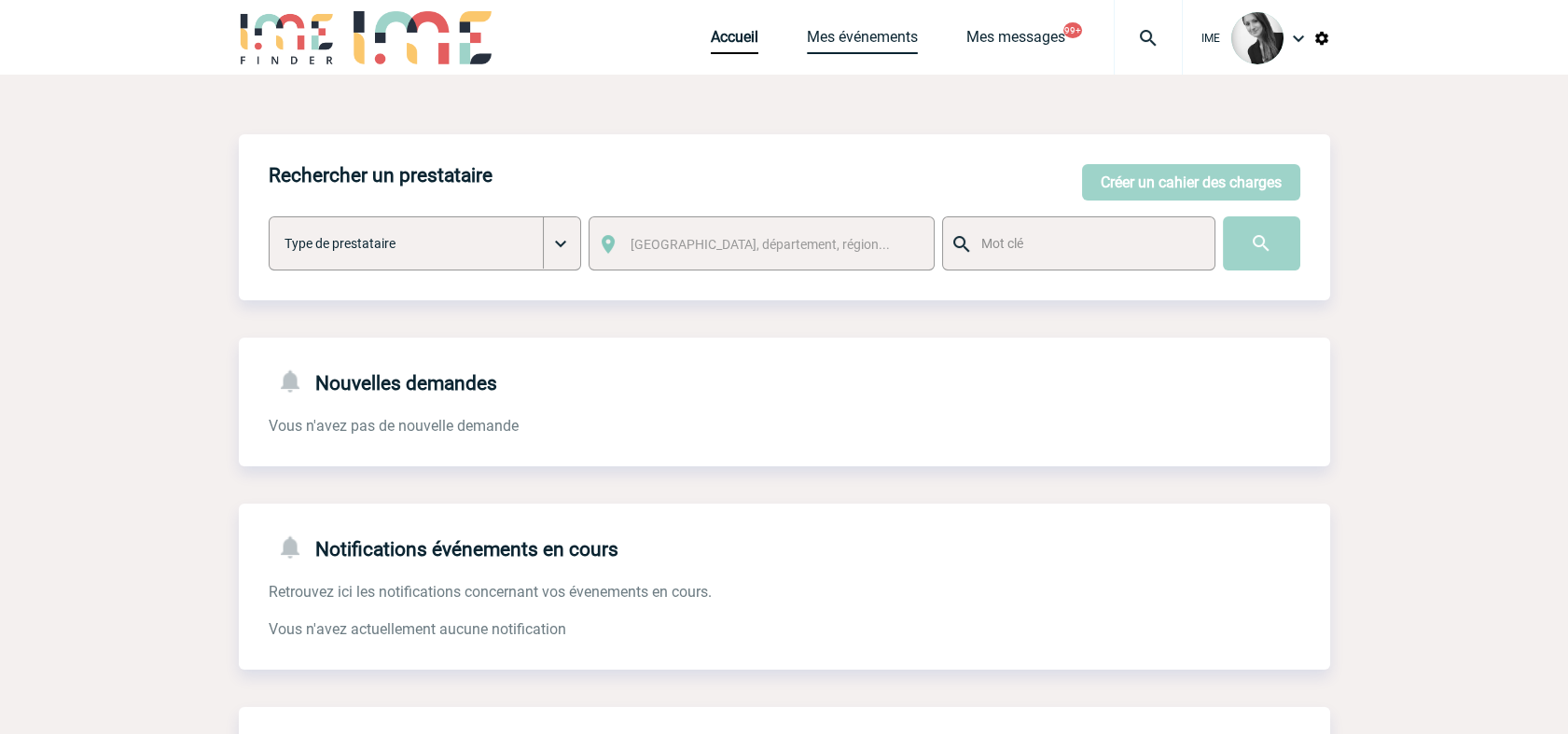
click at [844, 37] on link "Mes événements" at bounding box center [861, 42] width 111 height 26
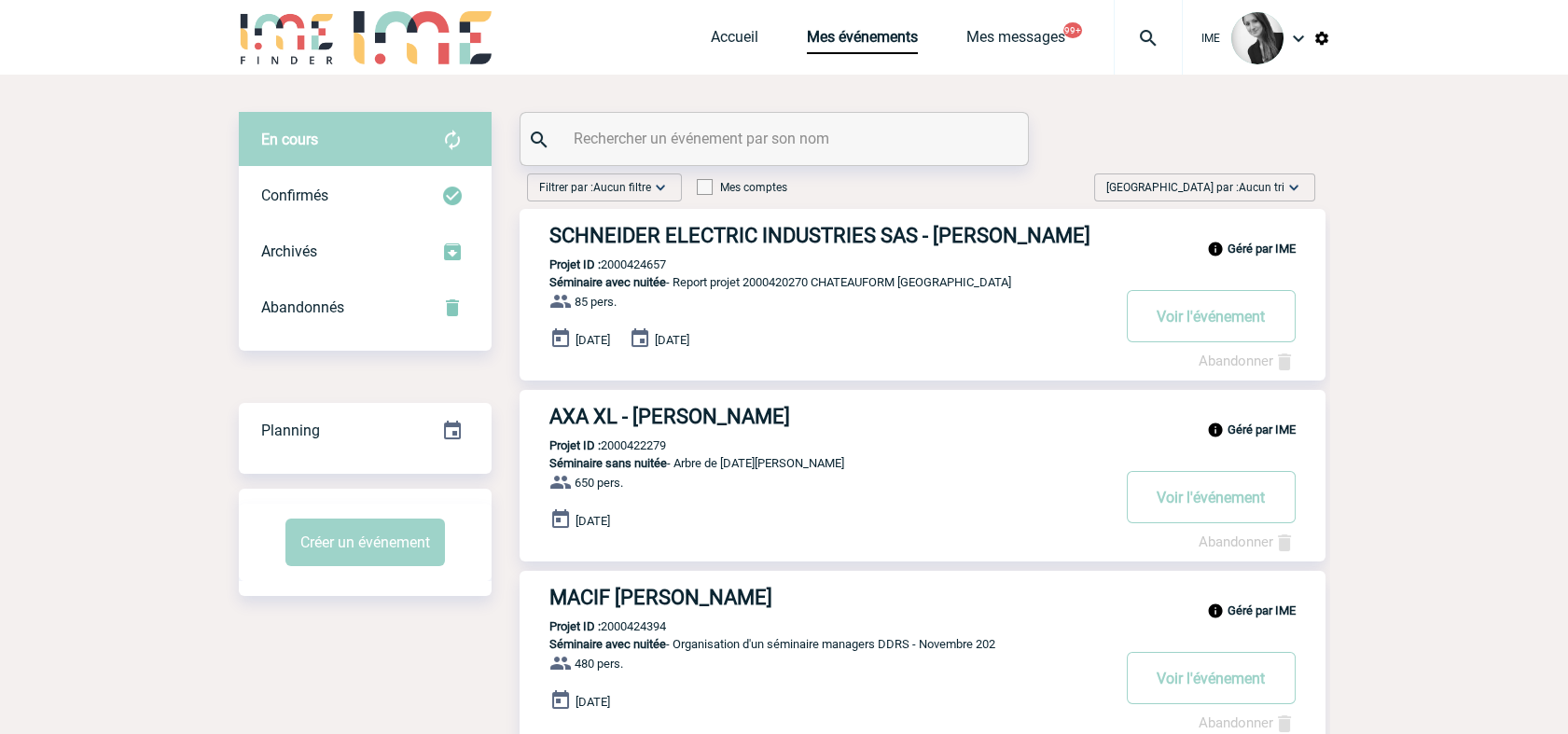
click at [1268, 188] on span "Aucun tri" at bounding box center [1261, 188] width 45 height 13
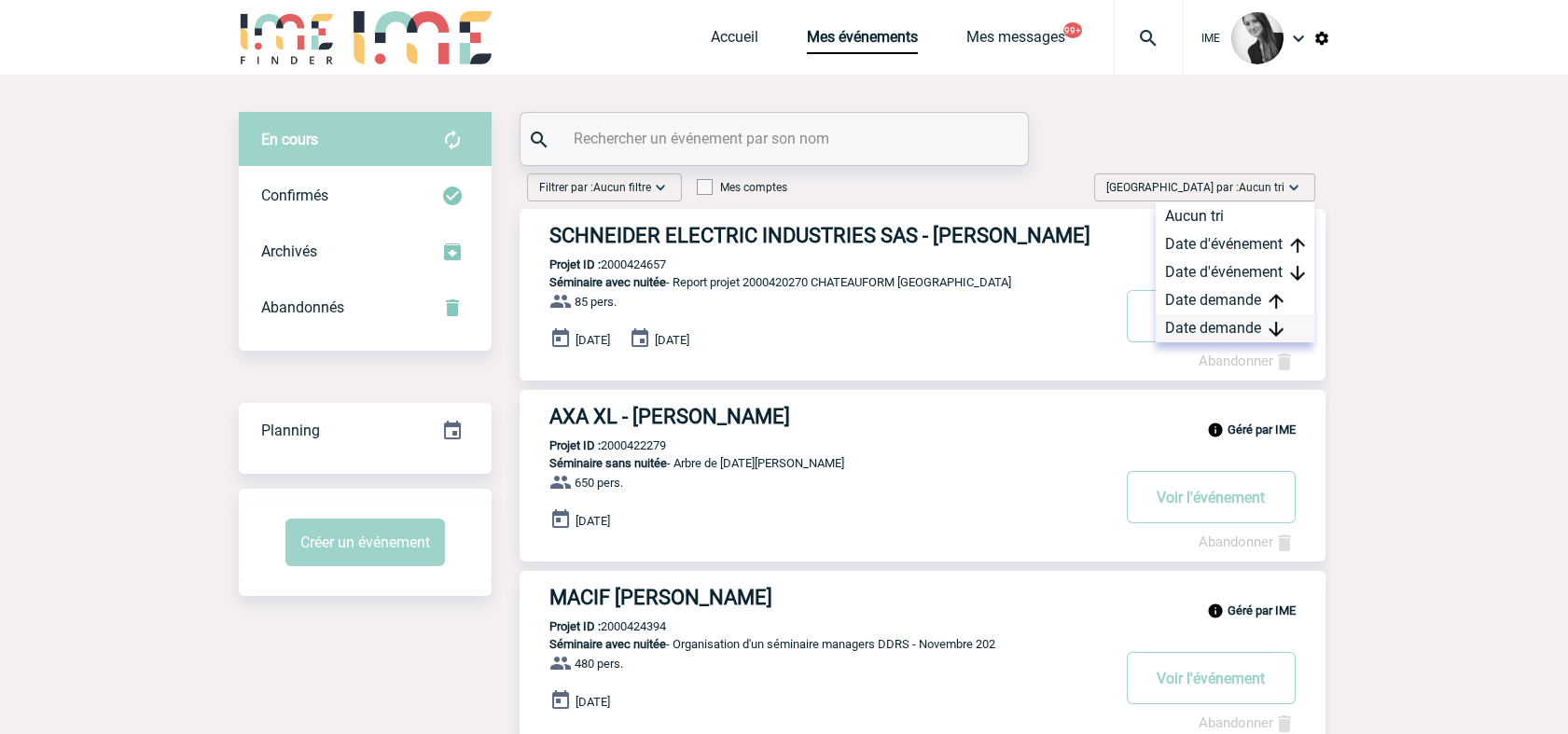
click at [1210, 329] on div "Date demande" at bounding box center [1235, 329] width 159 height 28
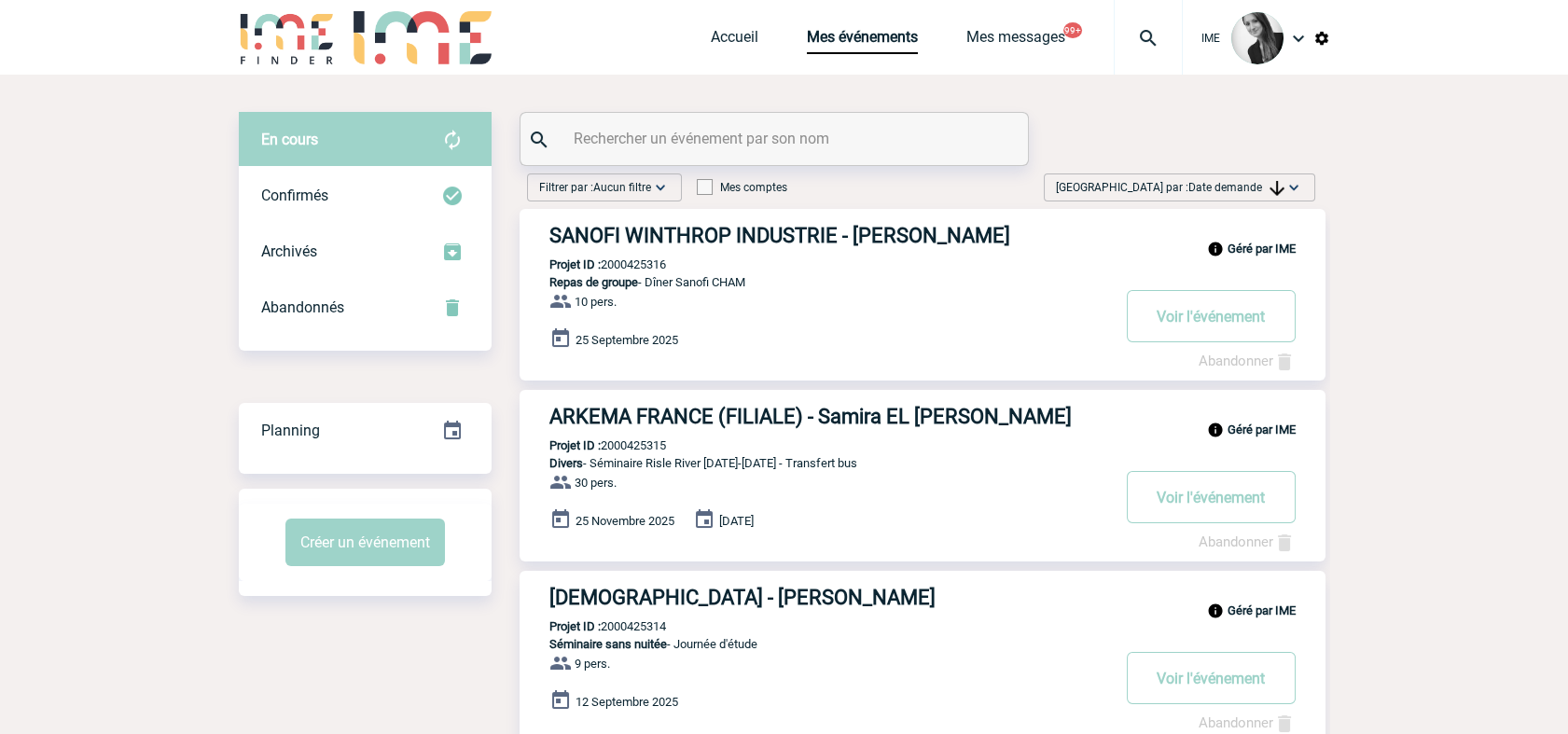
drag, startPoint x: 1209, startPoint y: 329, endPoint x: 1392, endPoint y: 347, distance: 183.9
click at [1196, 188] on span "Date demande" at bounding box center [1236, 188] width 96 height 13
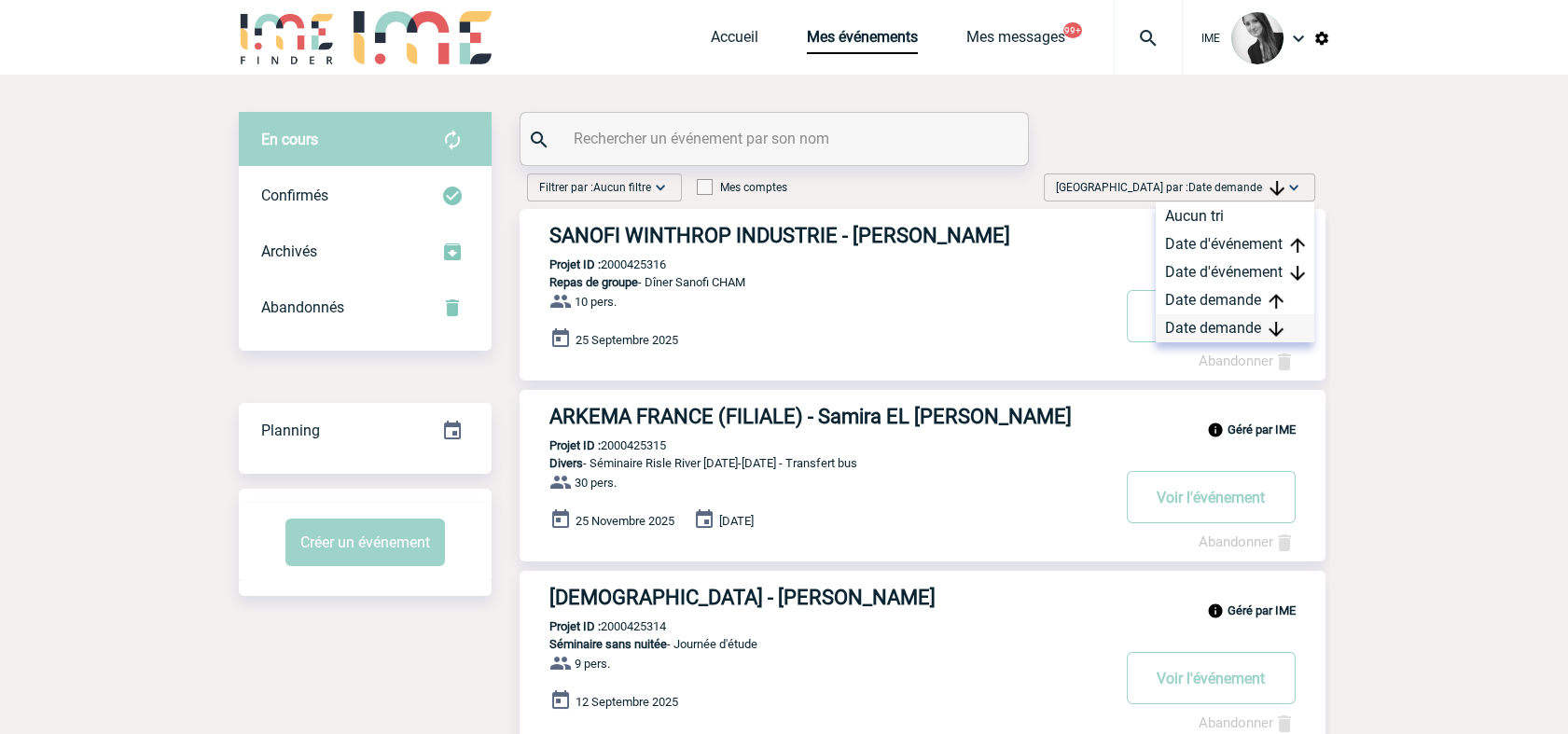
click at [1194, 331] on div "Date demande" at bounding box center [1235, 329] width 159 height 28
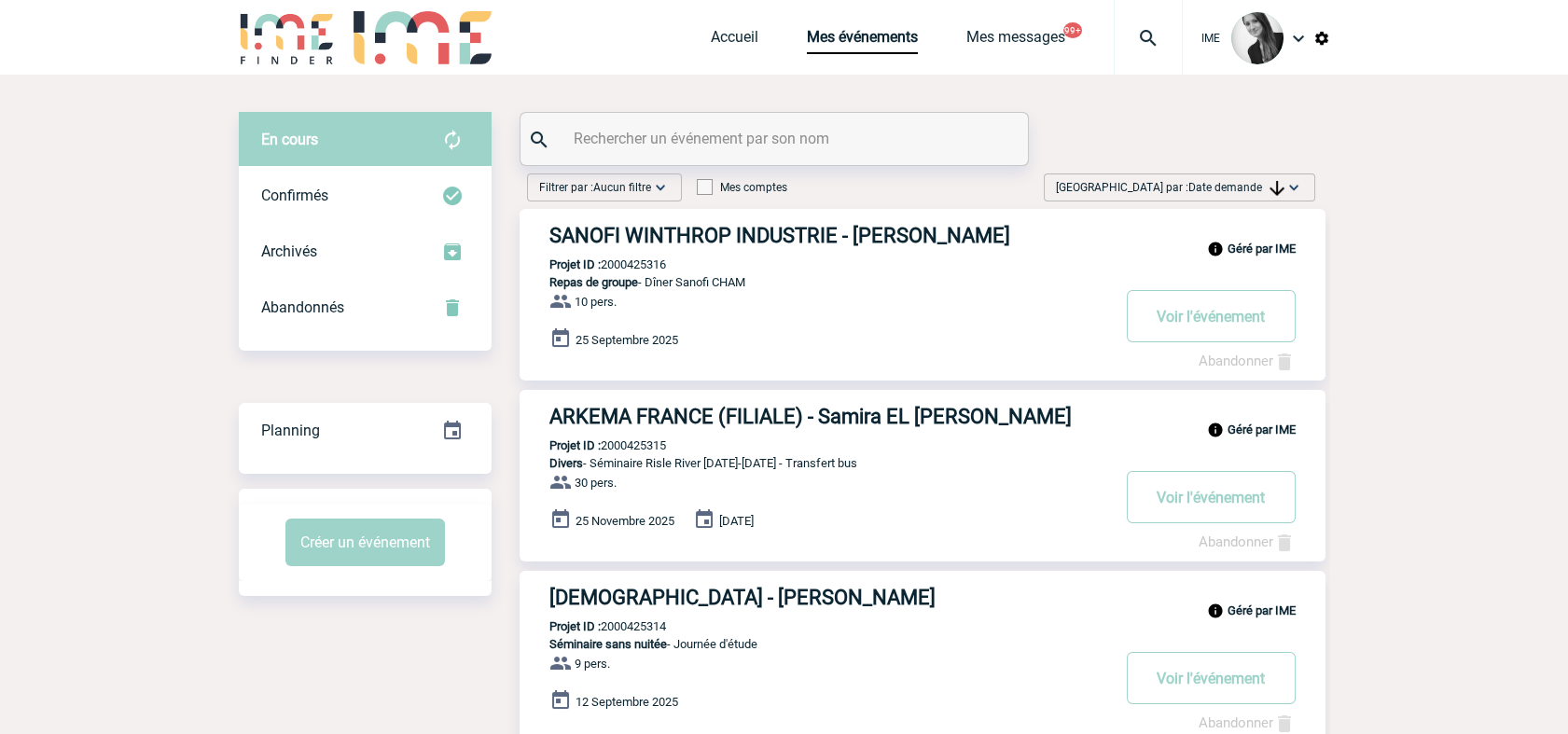
click at [1206, 181] on span "Date demande" at bounding box center [1236, 188] width 96 height 13
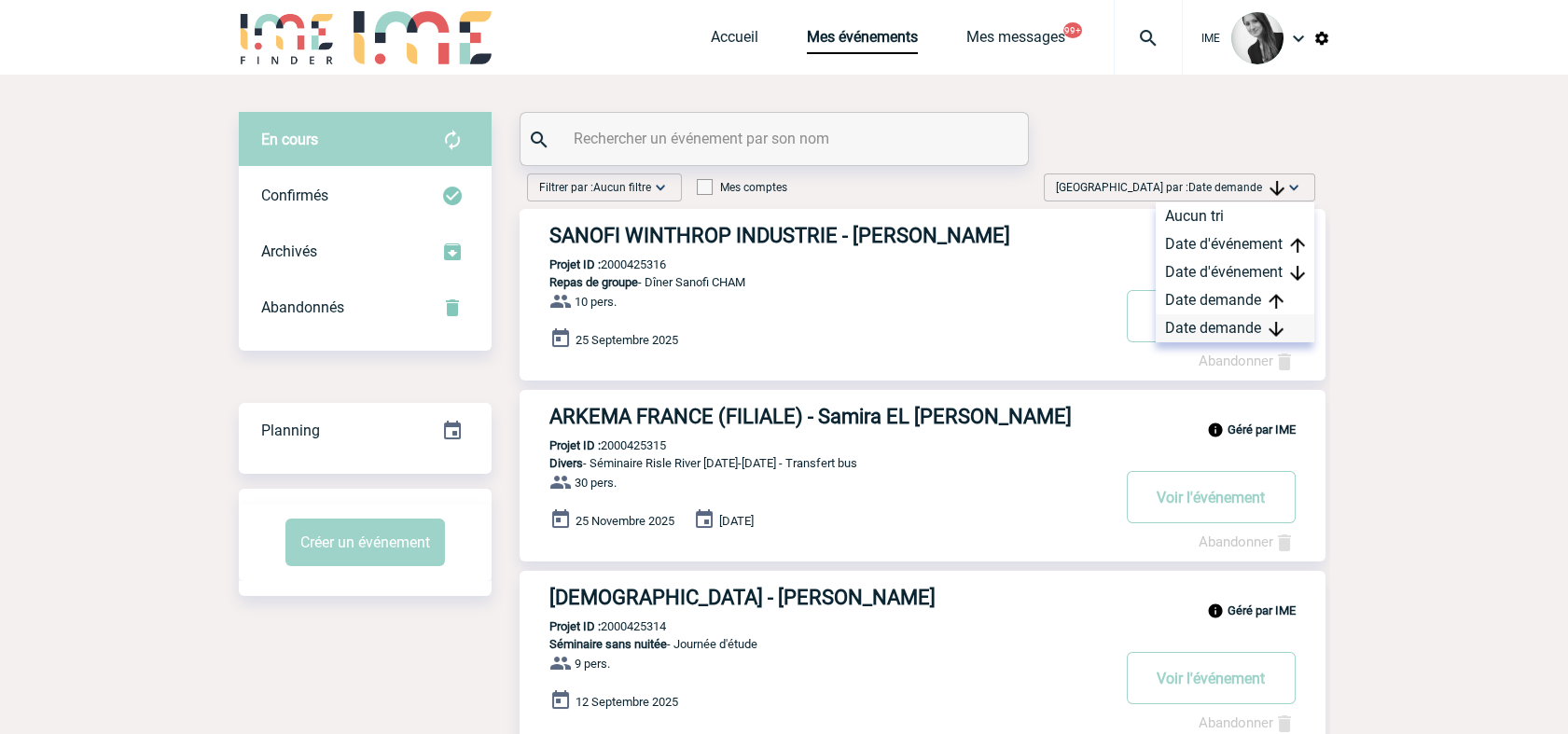
click at [1187, 329] on div "Date demande" at bounding box center [1235, 329] width 159 height 28
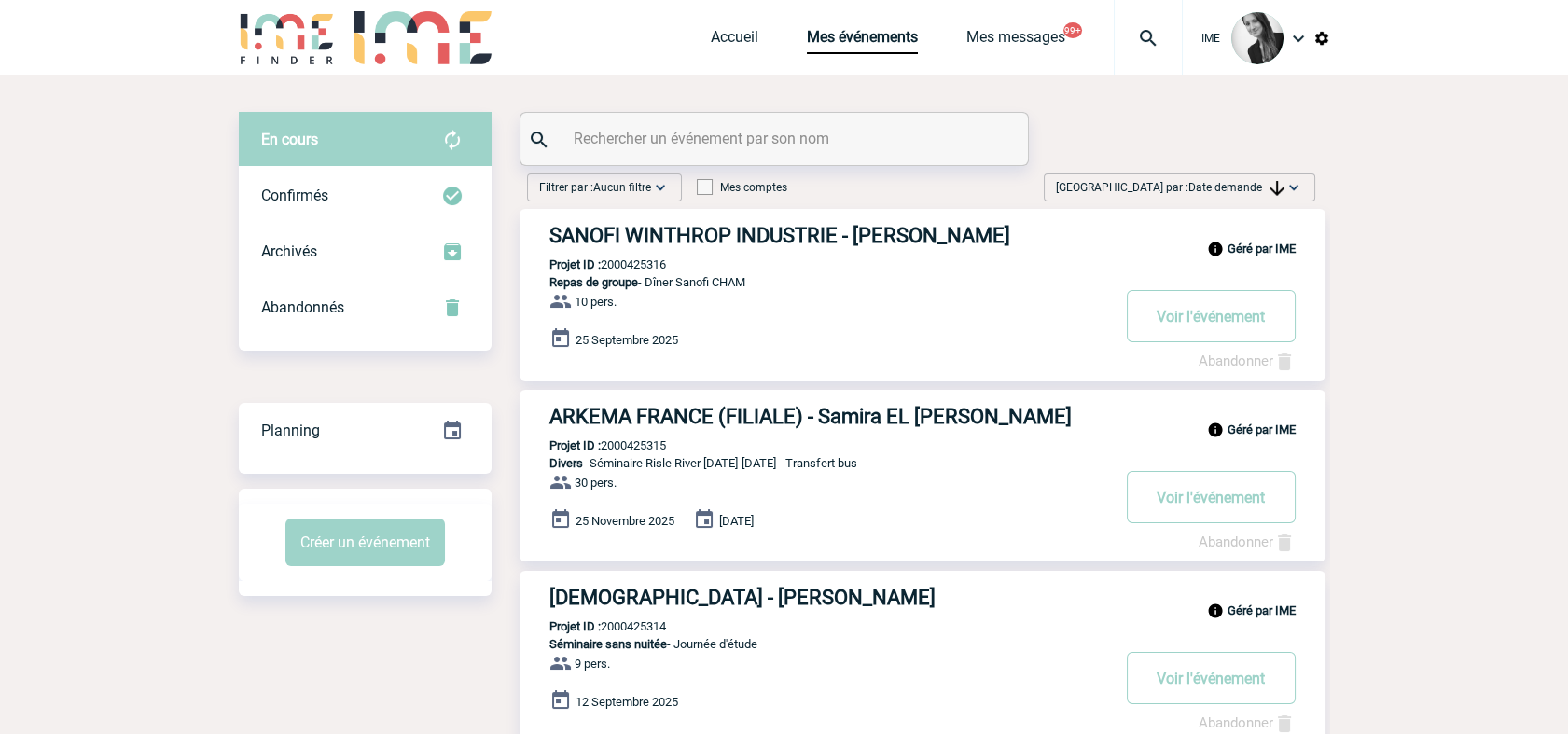
click at [1236, 182] on span "Date demande" at bounding box center [1236, 188] width 96 height 13
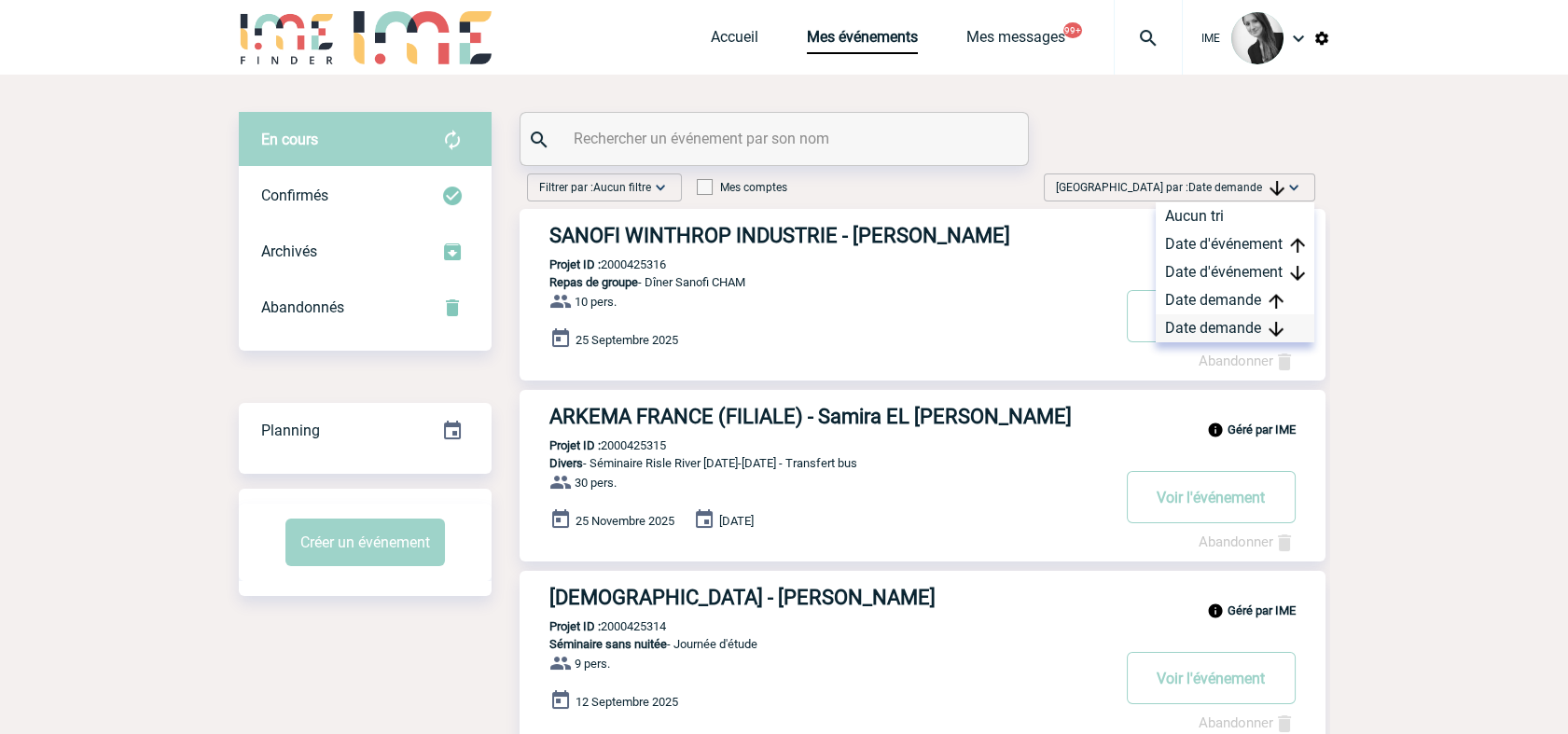
click at [1200, 329] on div "Date demande" at bounding box center [1235, 329] width 159 height 28
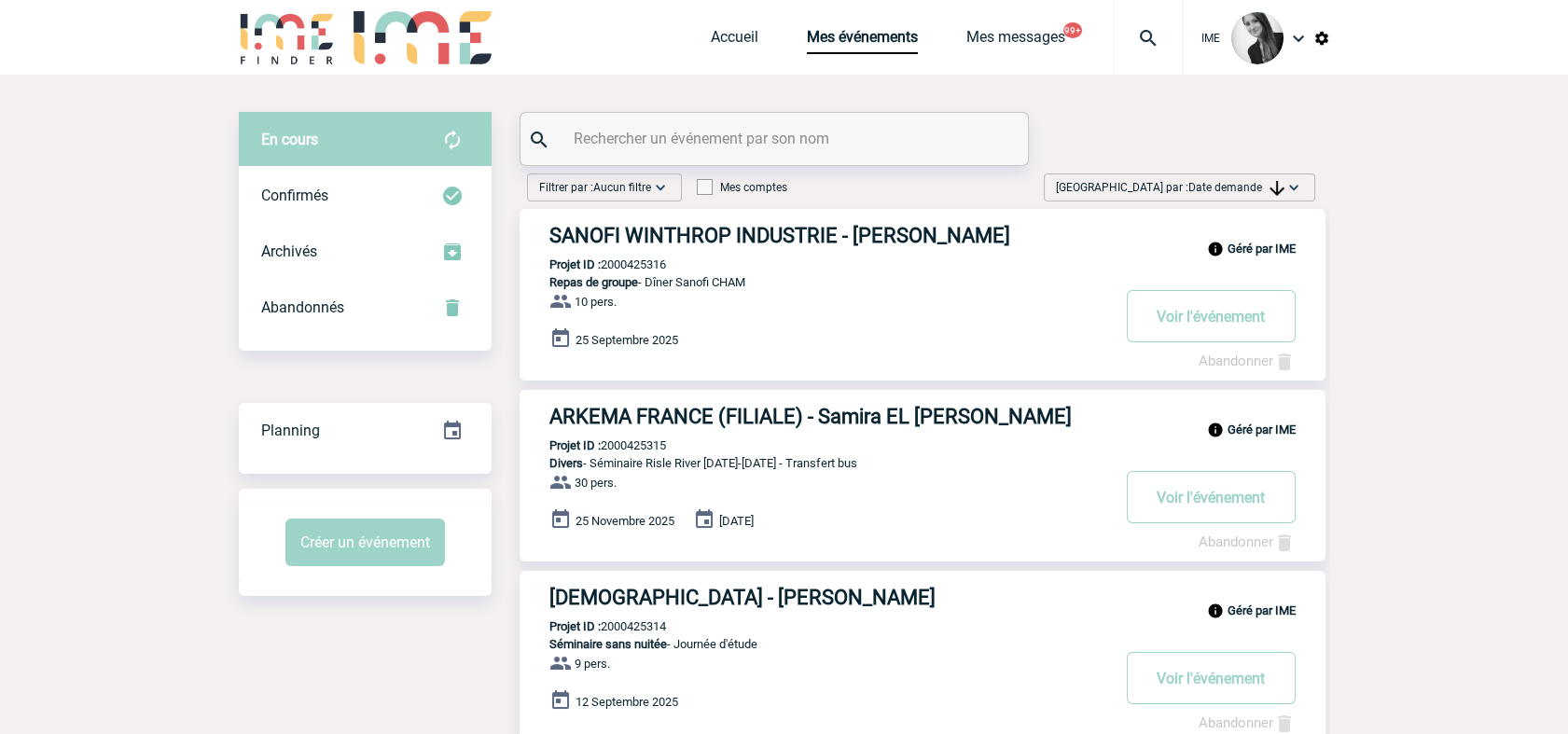
click at [1209, 183] on span "Date demande" at bounding box center [1236, 188] width 96 height 13
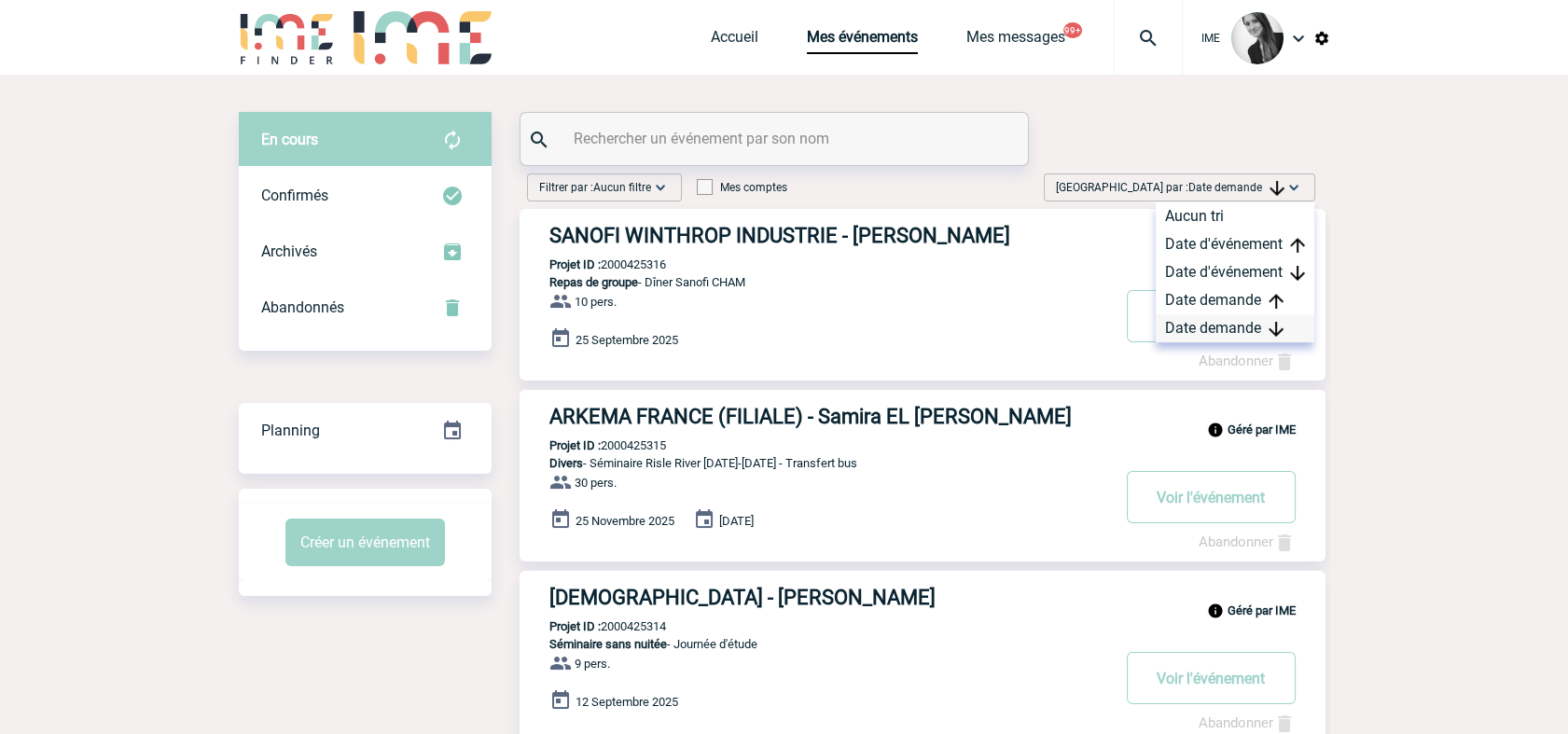
click at [1191, 331] on div "Date demande" at bounding box center [1235, 329] width 159 height 28
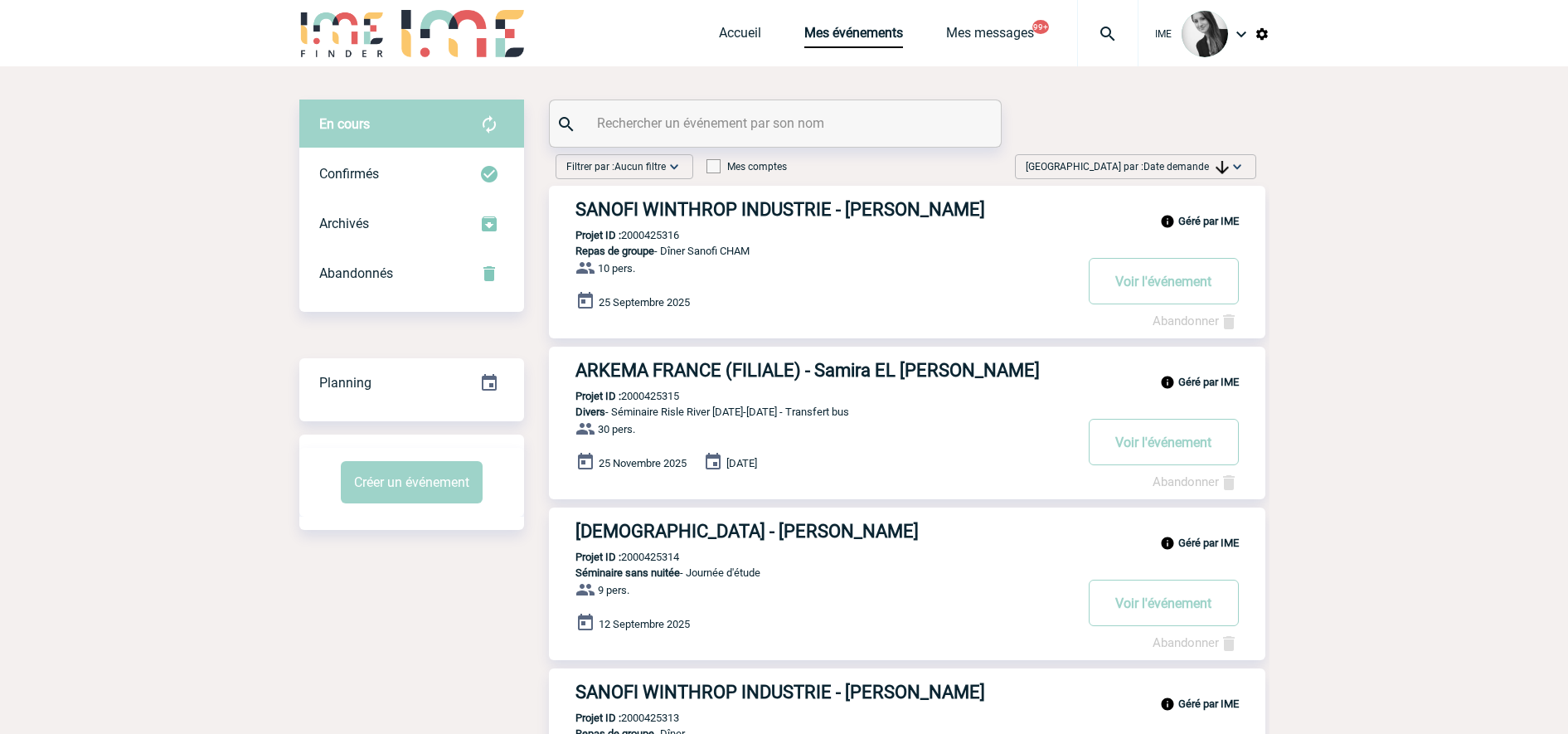
click at [1254, 362] on link "ARKEMA FRANCE (FILIALE) - Samira EL [PERSON_NAME]" at bounding box center [907, 370] width 716 height 21
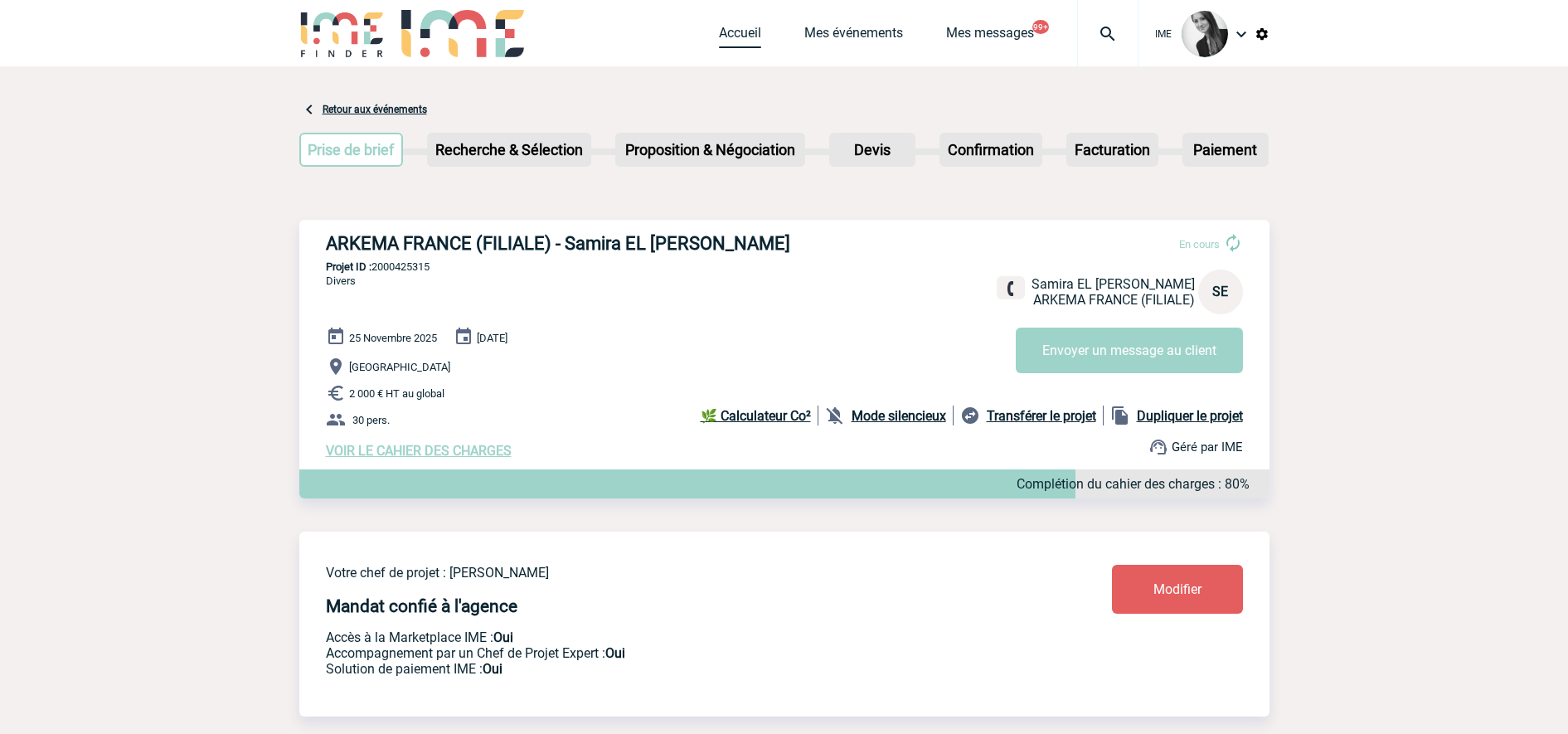
click at [722, 30] on link "Accueil" at bounding box center [740, 37] width 42 height 24
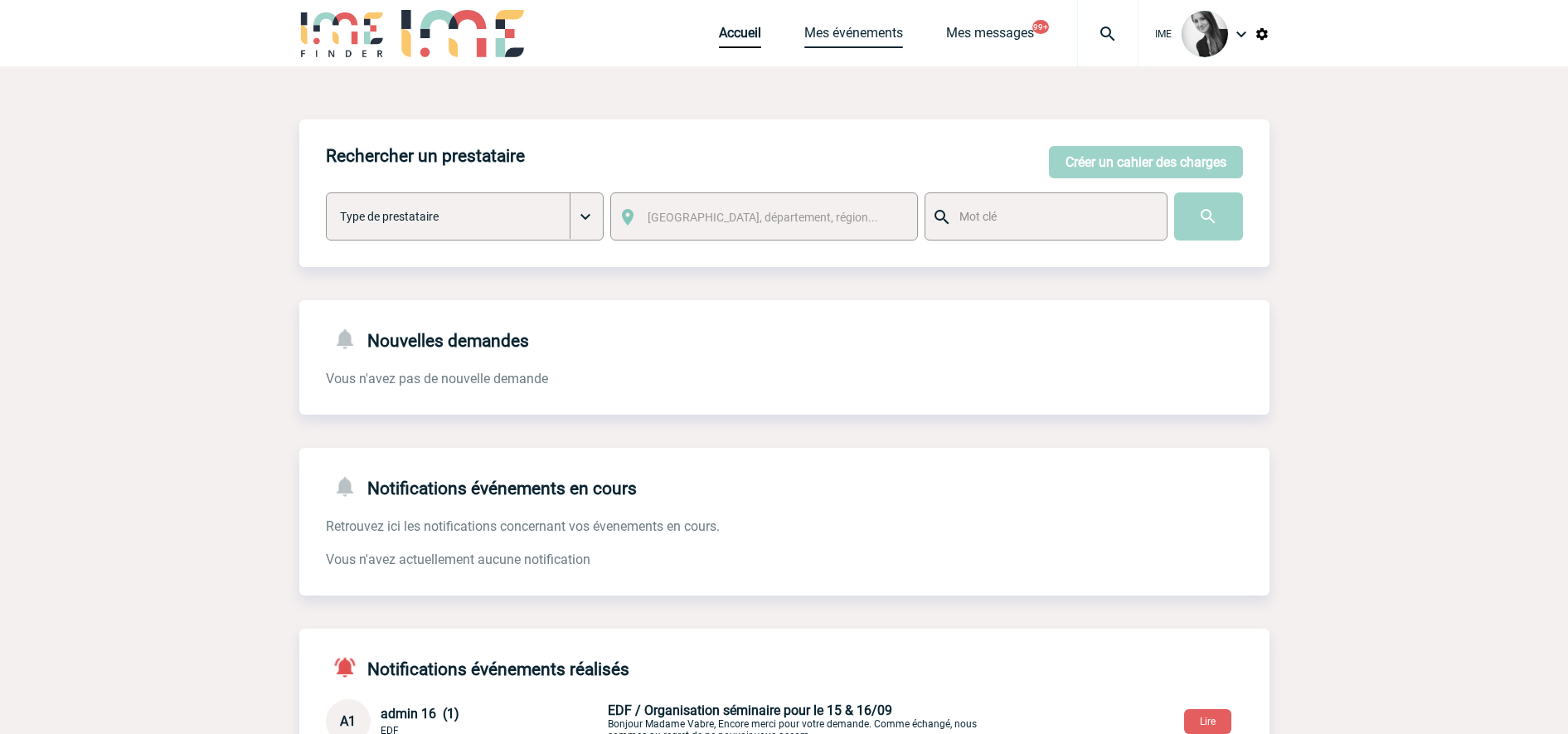
click at [826, 41] on link "Mes événements" at bounding box center [853, 37] width 98 height 24
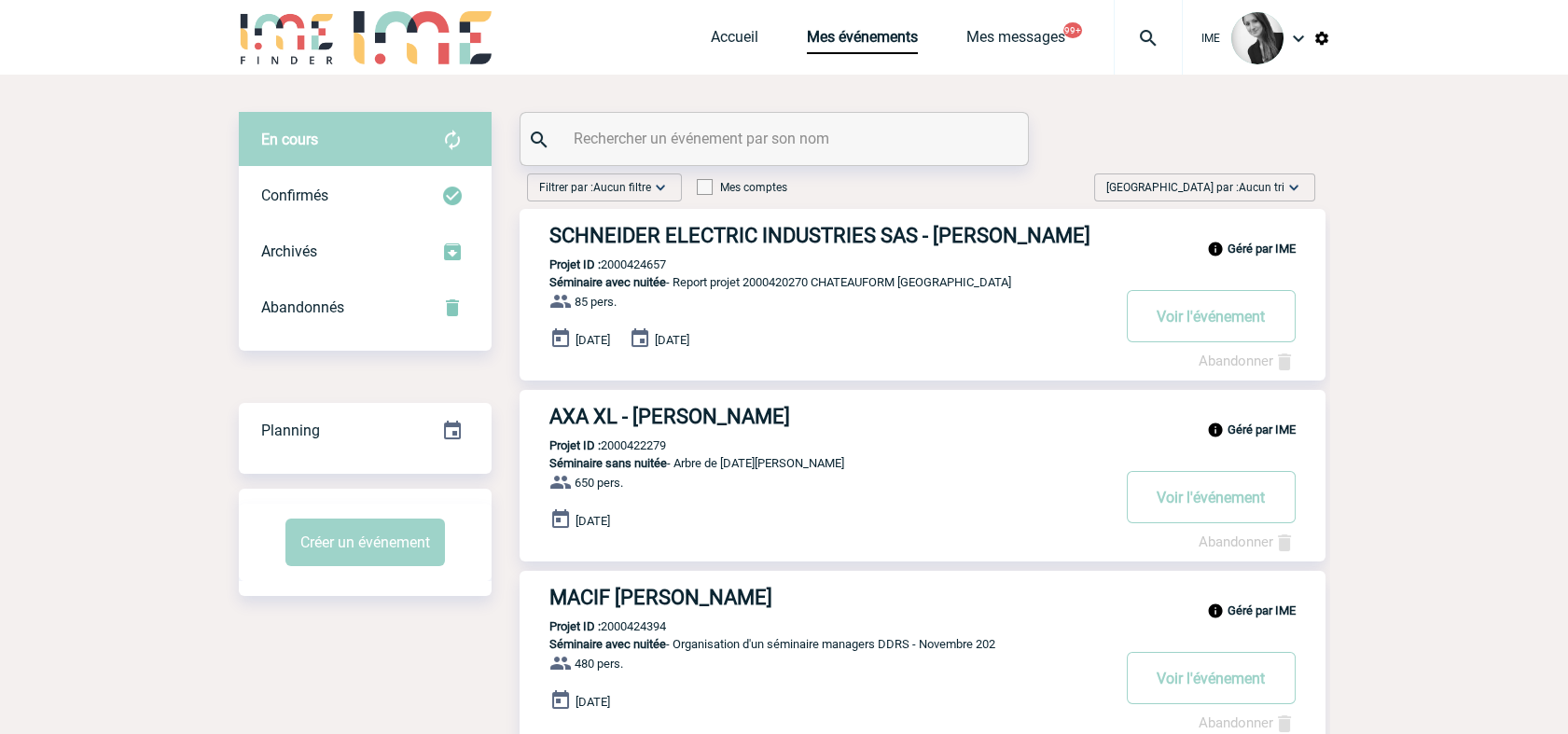
click at [1286, 188] on img at bounding box center [1294, 188] width 19 height 19
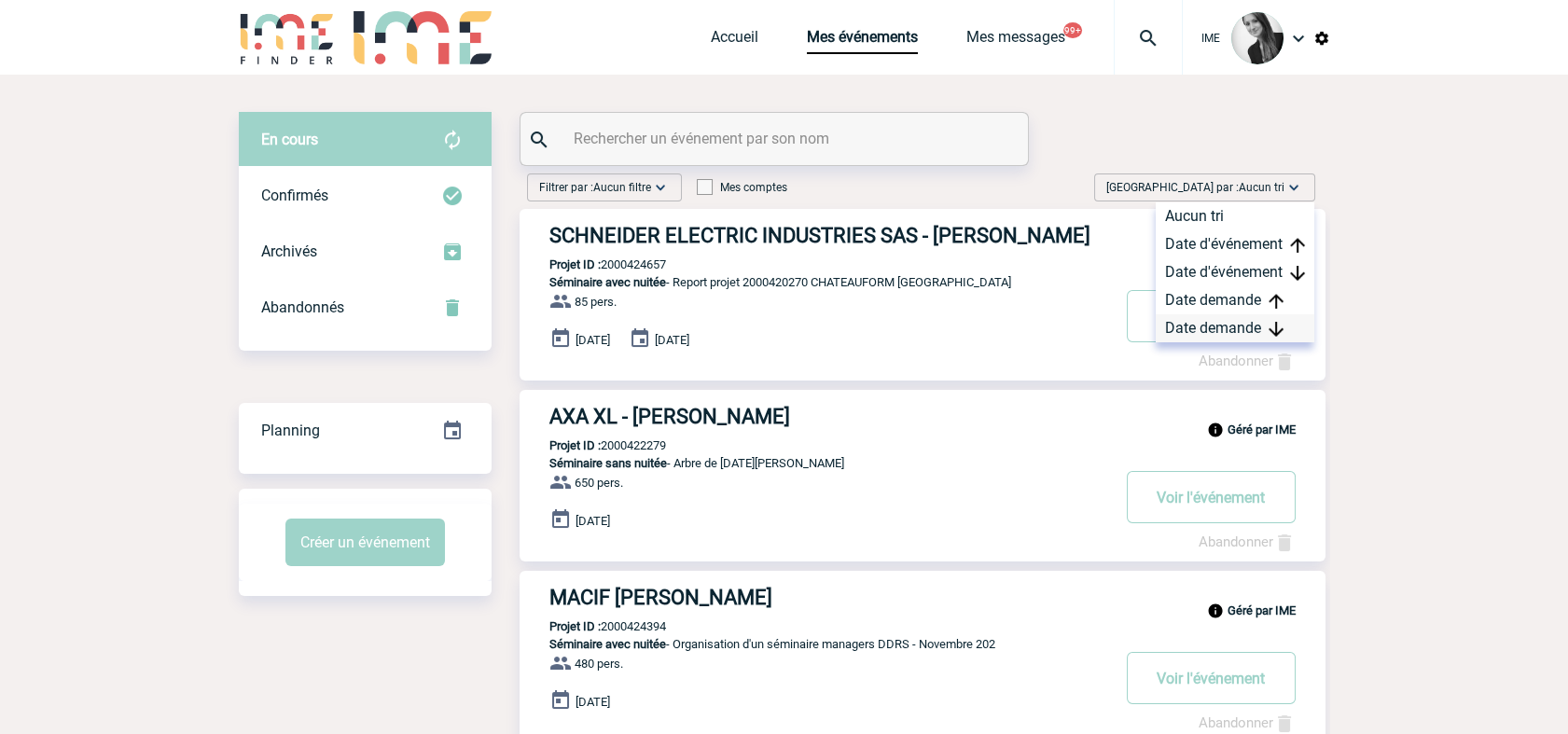
click at [1219, 338] on div "Date demande" at bounding box center [1235, 329] width 159 height 28
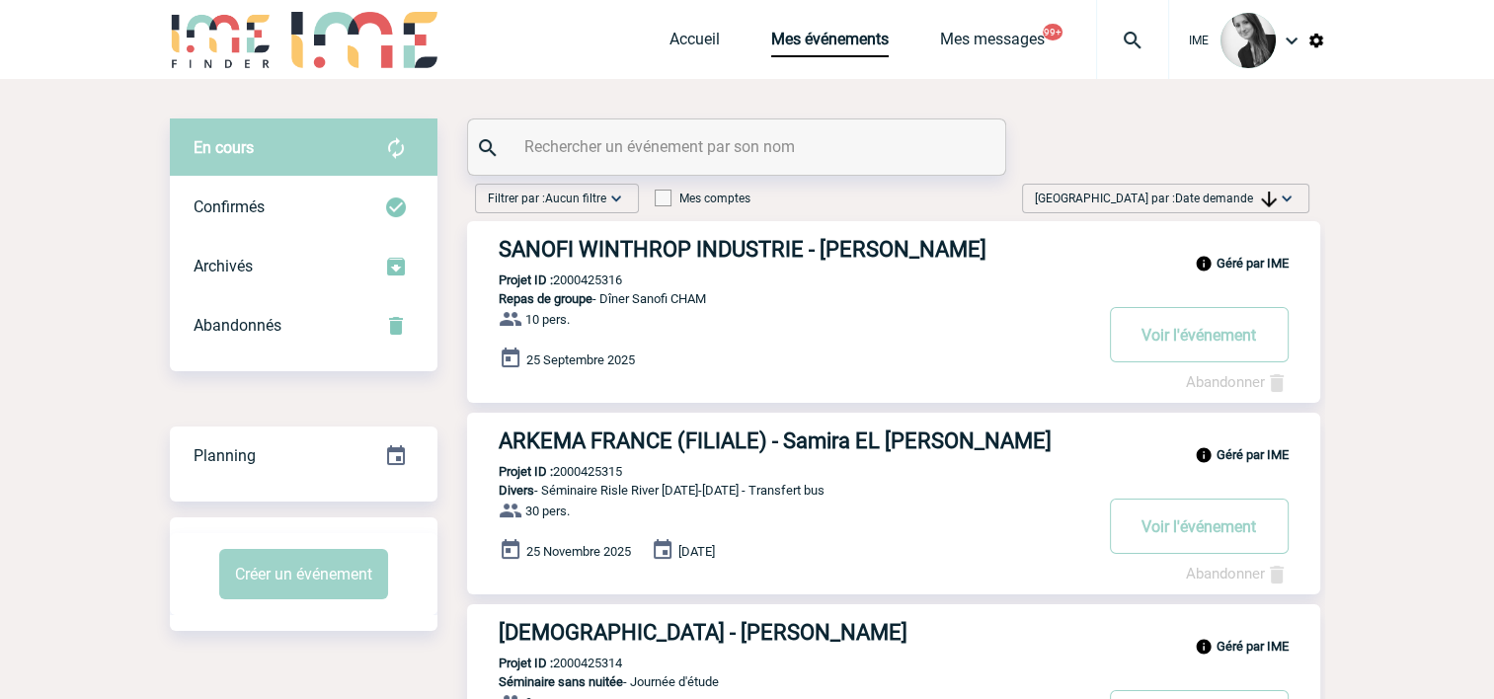
drag, startPoint x: 1190, startPoint y: 201, endPoint x: 1204, endPoint y: 274, distance: 74.4
click at [1190, 201] on span "Date demande" at bounding box center [1226, 199] width 102 height 14
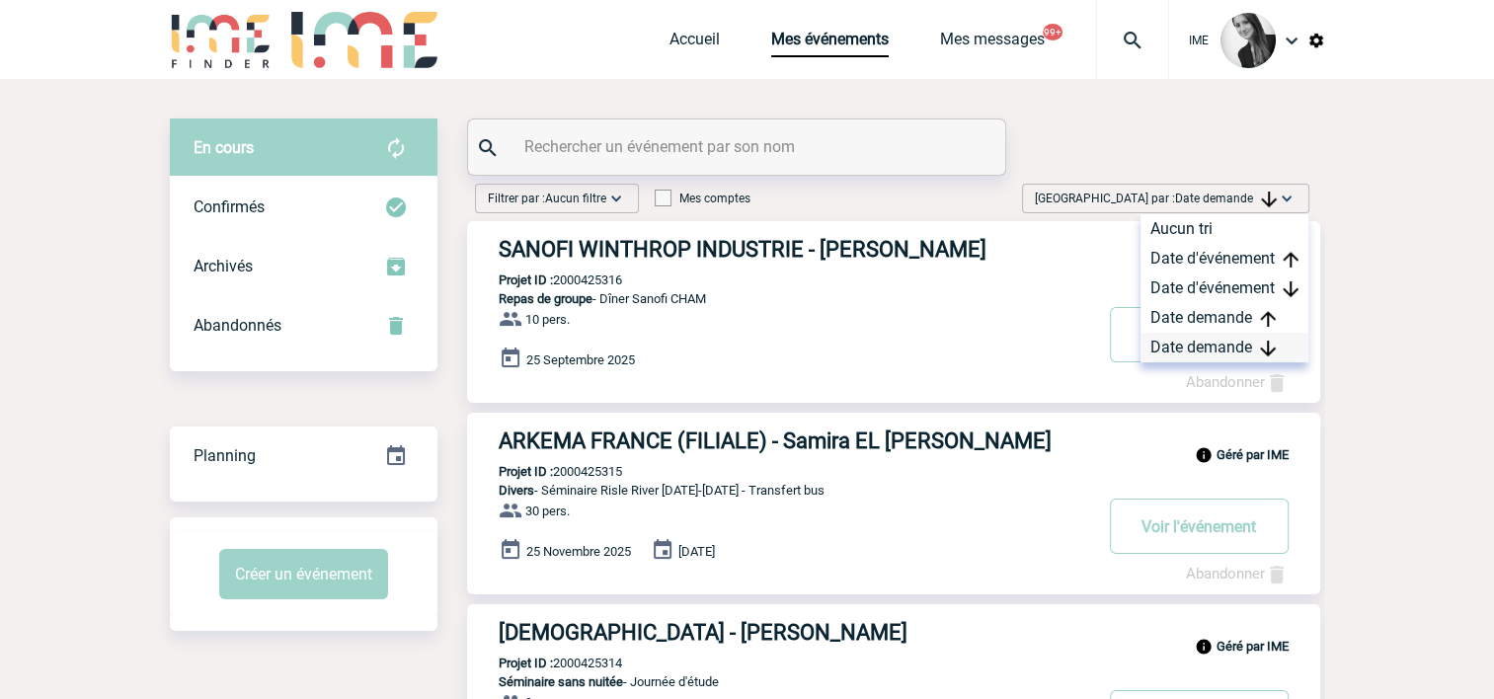
click at [1177, 347] on div "Date demande" at bounding box center [1224, 348] width 168 height 30
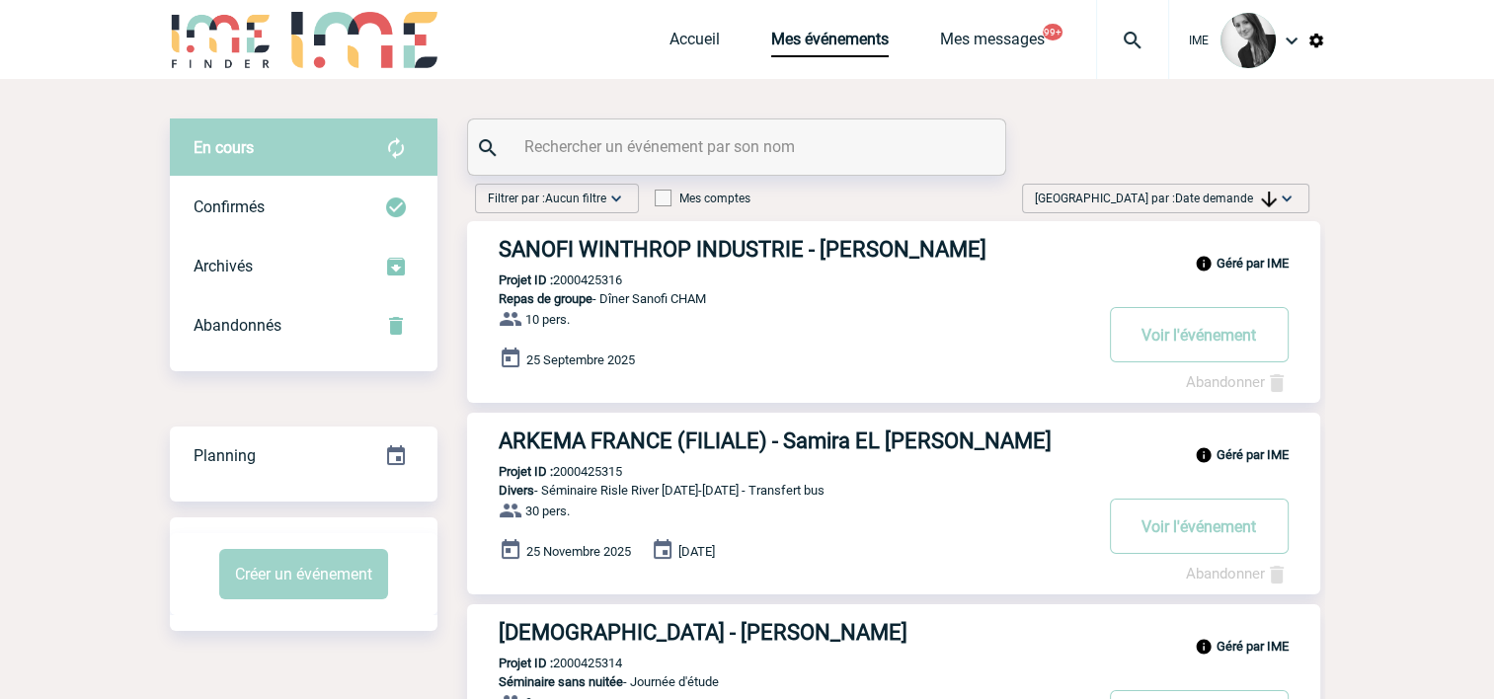
click at [1261, 202] on img at bounding box center [1269, 200] width 16 height 16
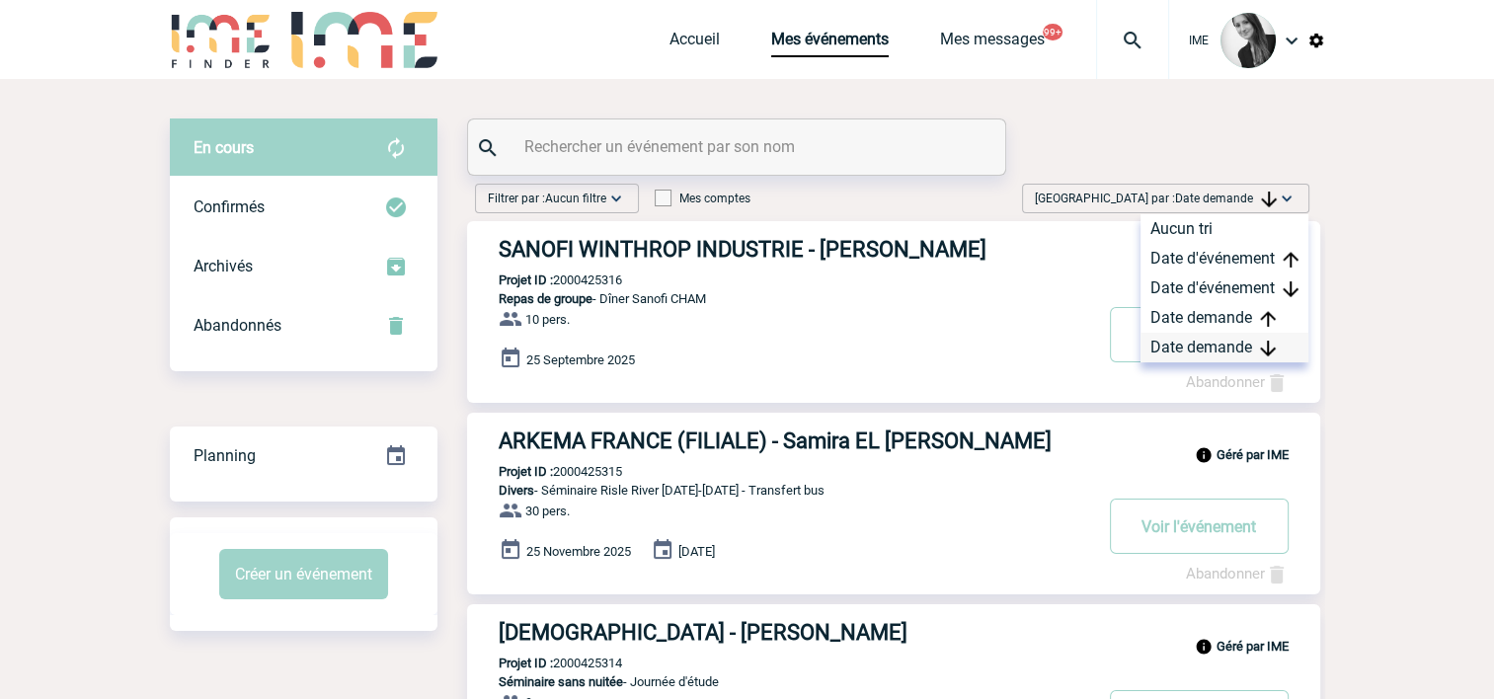
click at [1197, 346] on div "Date demande" at bounding box center [1224, 348] width 168 height 30
